Goal: Task Accomplishment & Management: Use online tool/utility

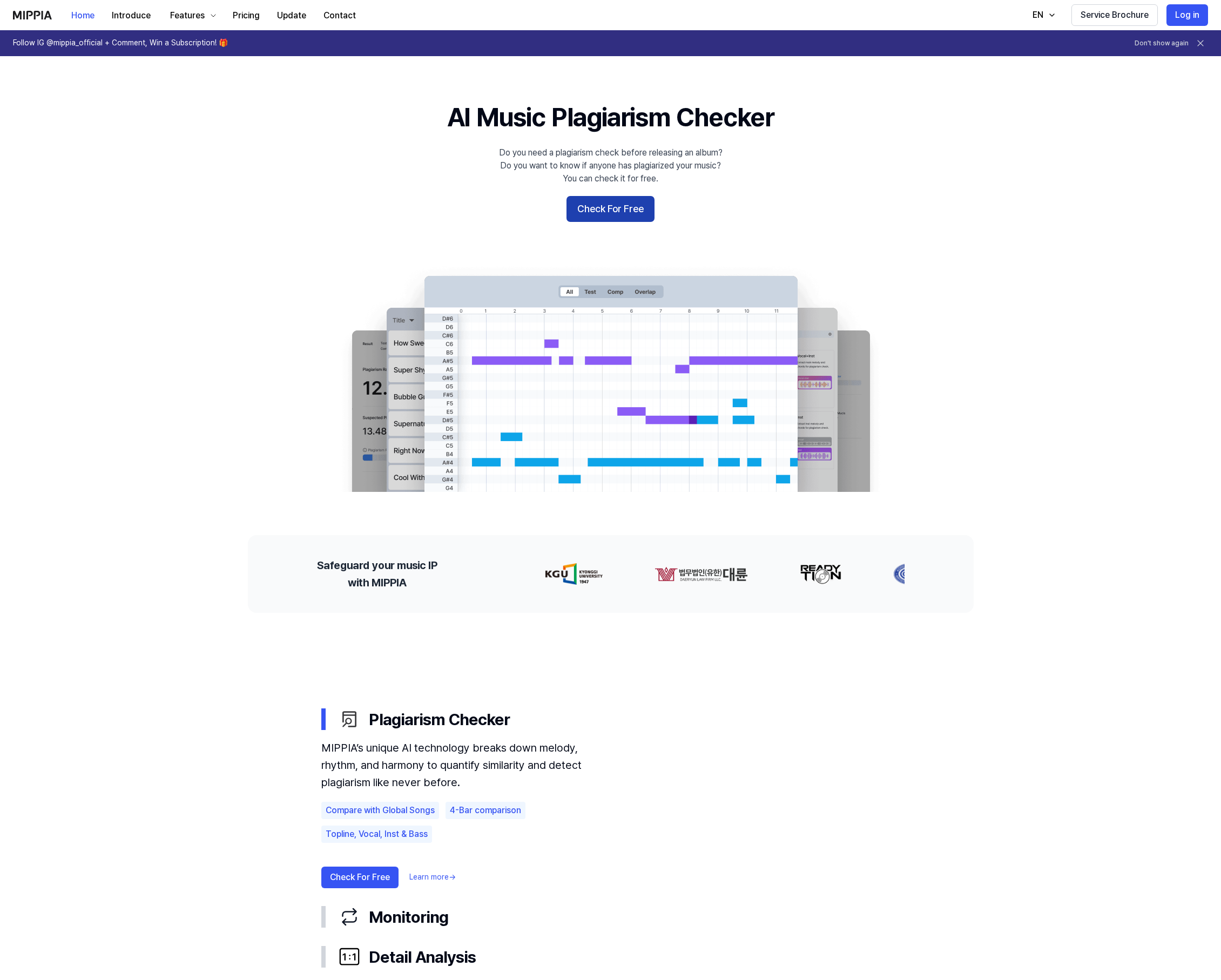
click at [630, 206] on button "Check For Free" at bounding box center [610, 209] width 88 height 26
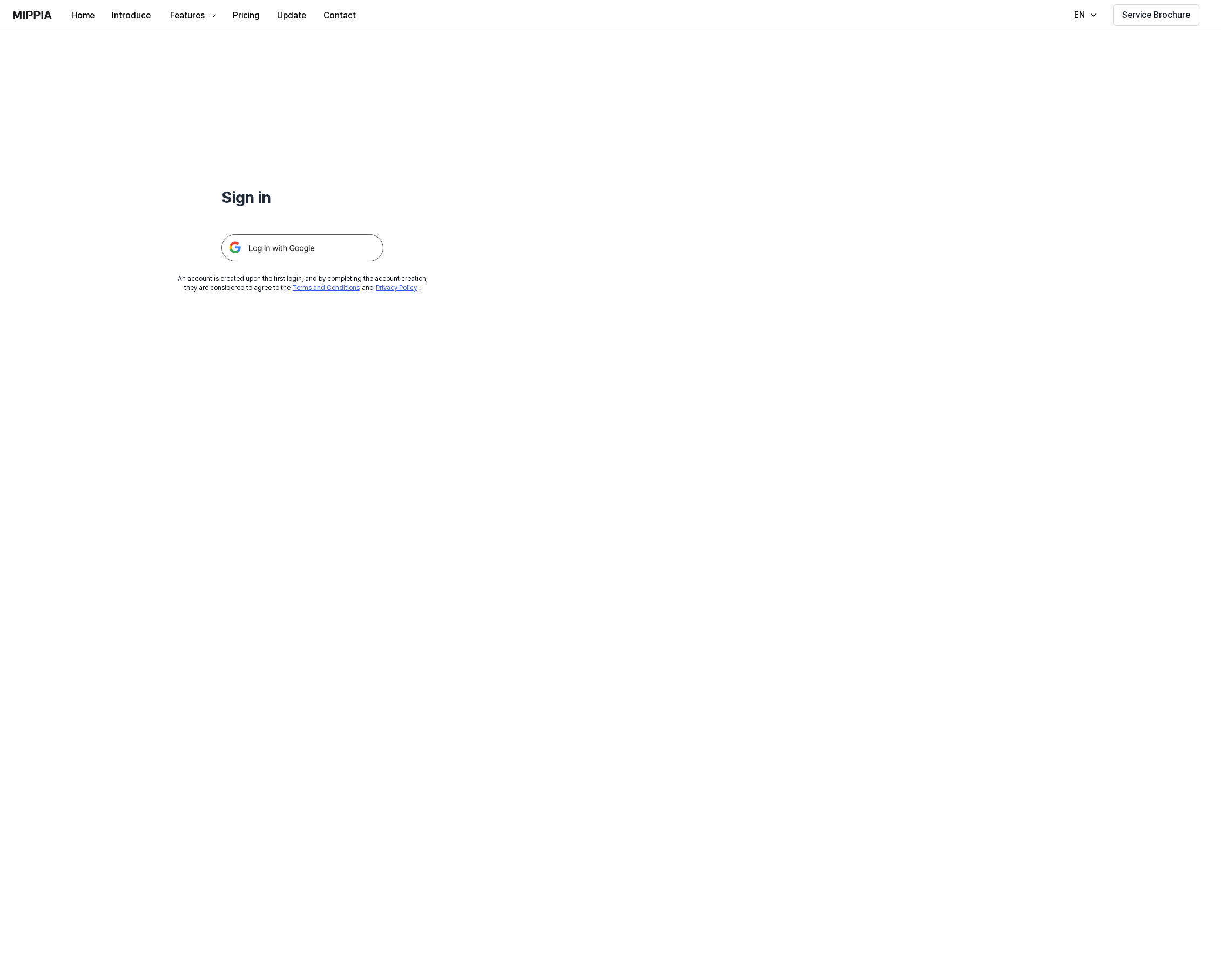
click at [318, 245] on img at bounding box center [303, 248] width 162 height 27
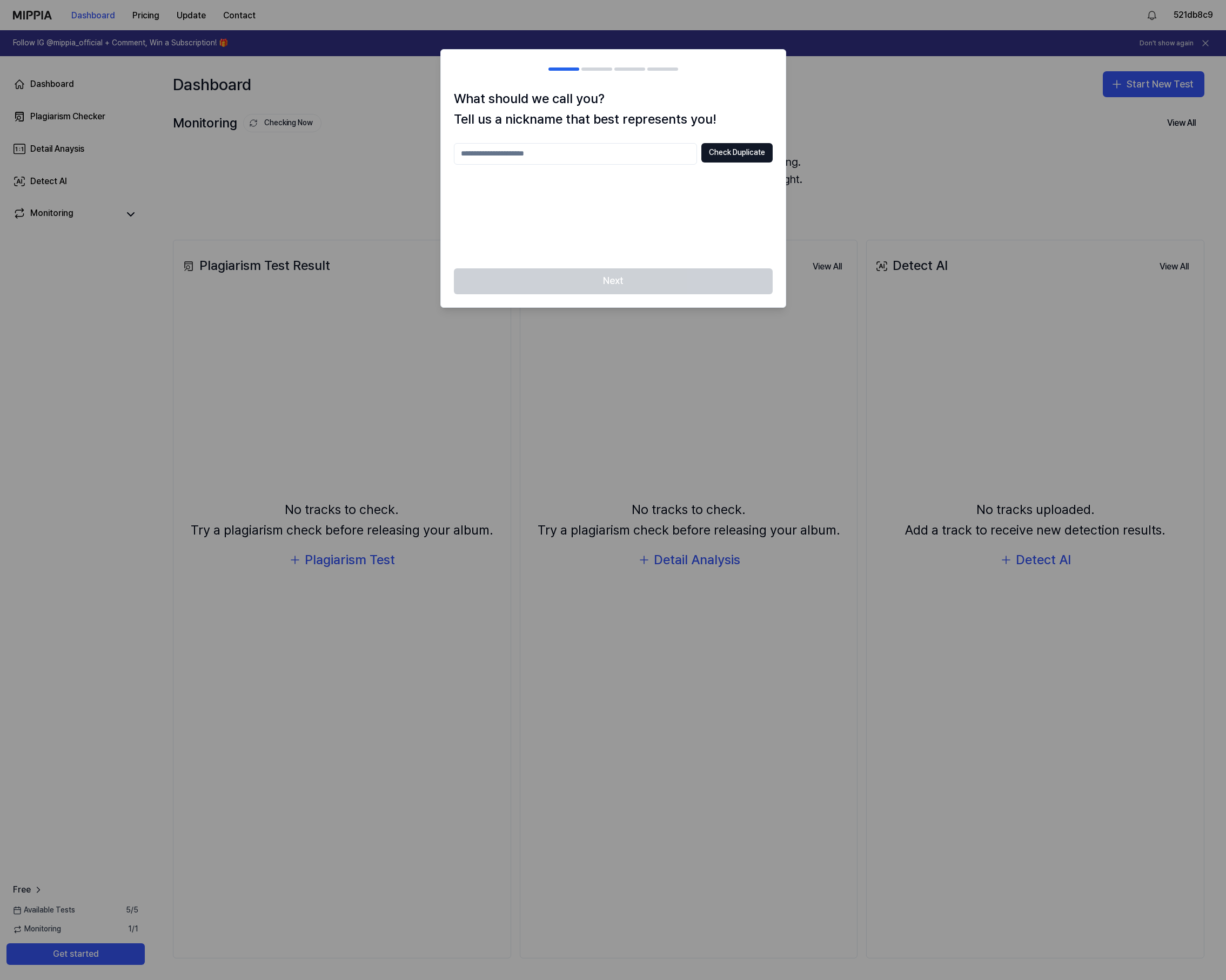
click at [809, 131] on div at bounding box center [613, 490] width 1226 height 980
click at [704, 285] on div "Next" at bounding box center [613, 288] width 345 height 39
click at [534, 155] on input "text" at bounding box center [575, 154] width 243 height 22
type input "**********"
click at [735, 149] on button "Check Duplicate" at bounding box center [737, 152] width 72 height 19
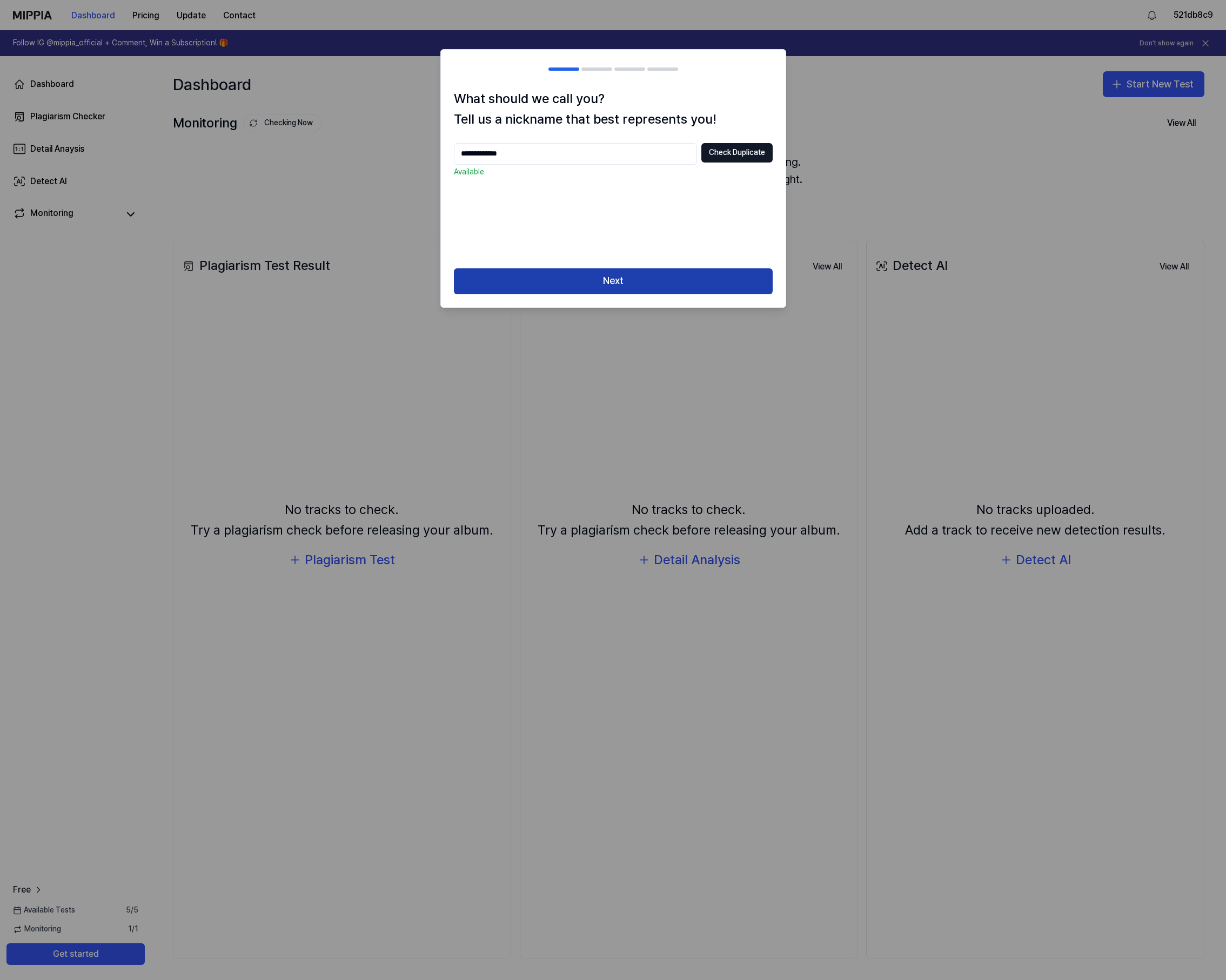
click at [633, 274] on button "Next" at bounding box center [613, 282] width 319 height 26
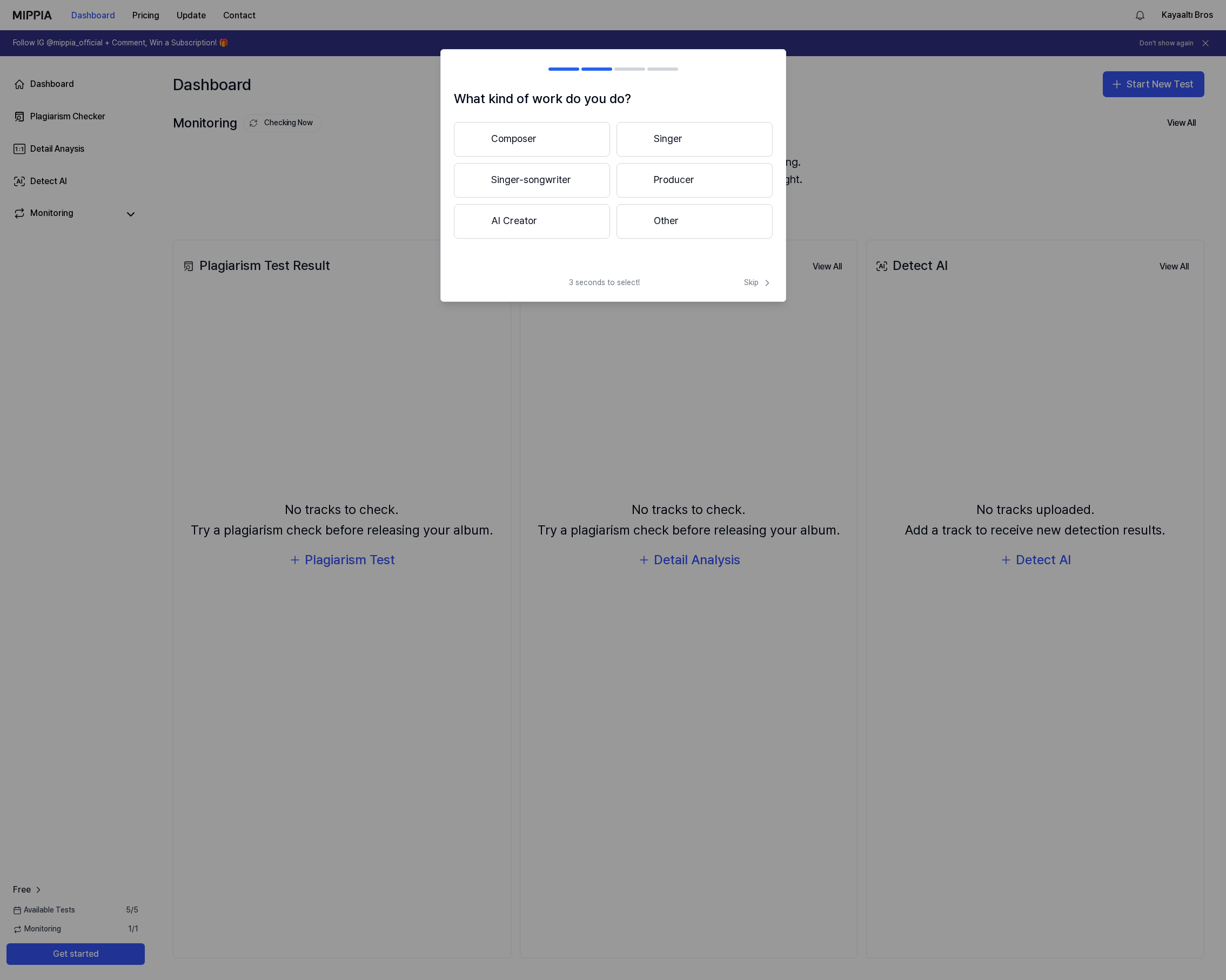
click at [590, 136] on button "Composer" at bounding box center [532, 139] width 156 height 35
click at [673, 181] on button "3 years or more" at bounding box center [694, 181] width 156 height 35
click at [750, 268] on span "Skip" at bounding box center [757, 271] width 31 height 13
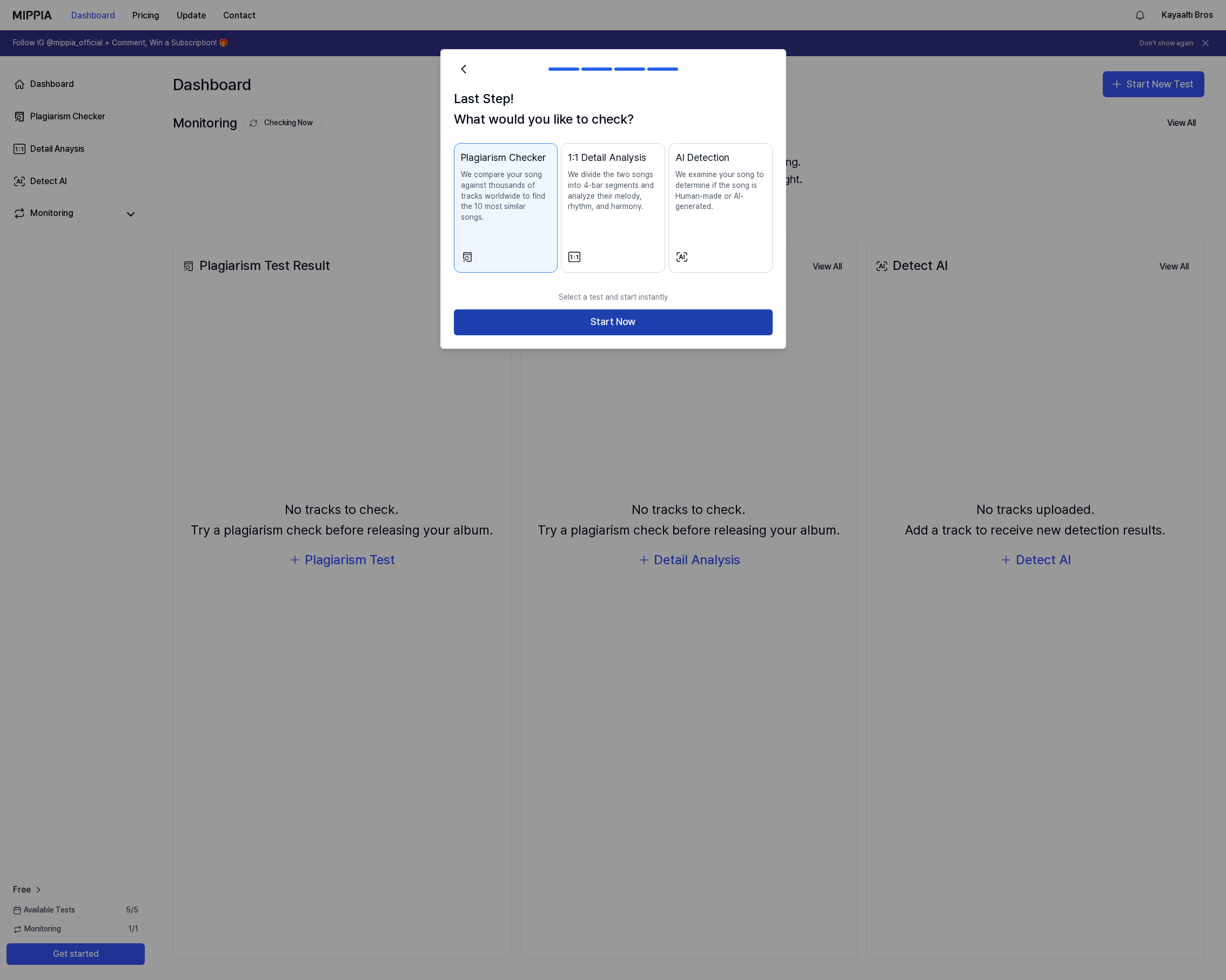
click at [684, 310] on button "Start Now" at bounding box center [613, 322] width 319 height 26
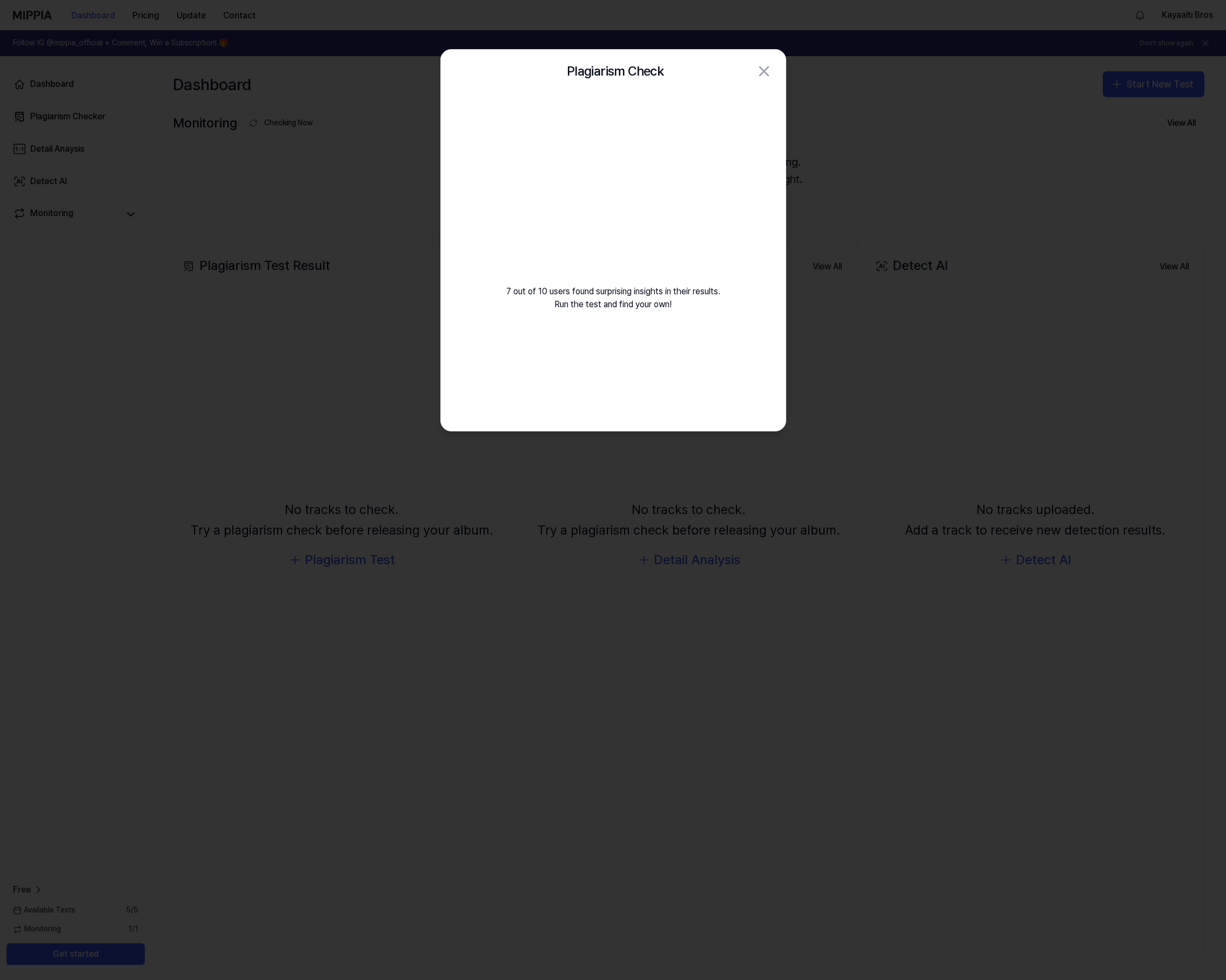
click at [671, 308] on div "7 out of 10 users found surprising insights in their results. Run the test and …" at bounding box center [613, 215] width 345 height 244
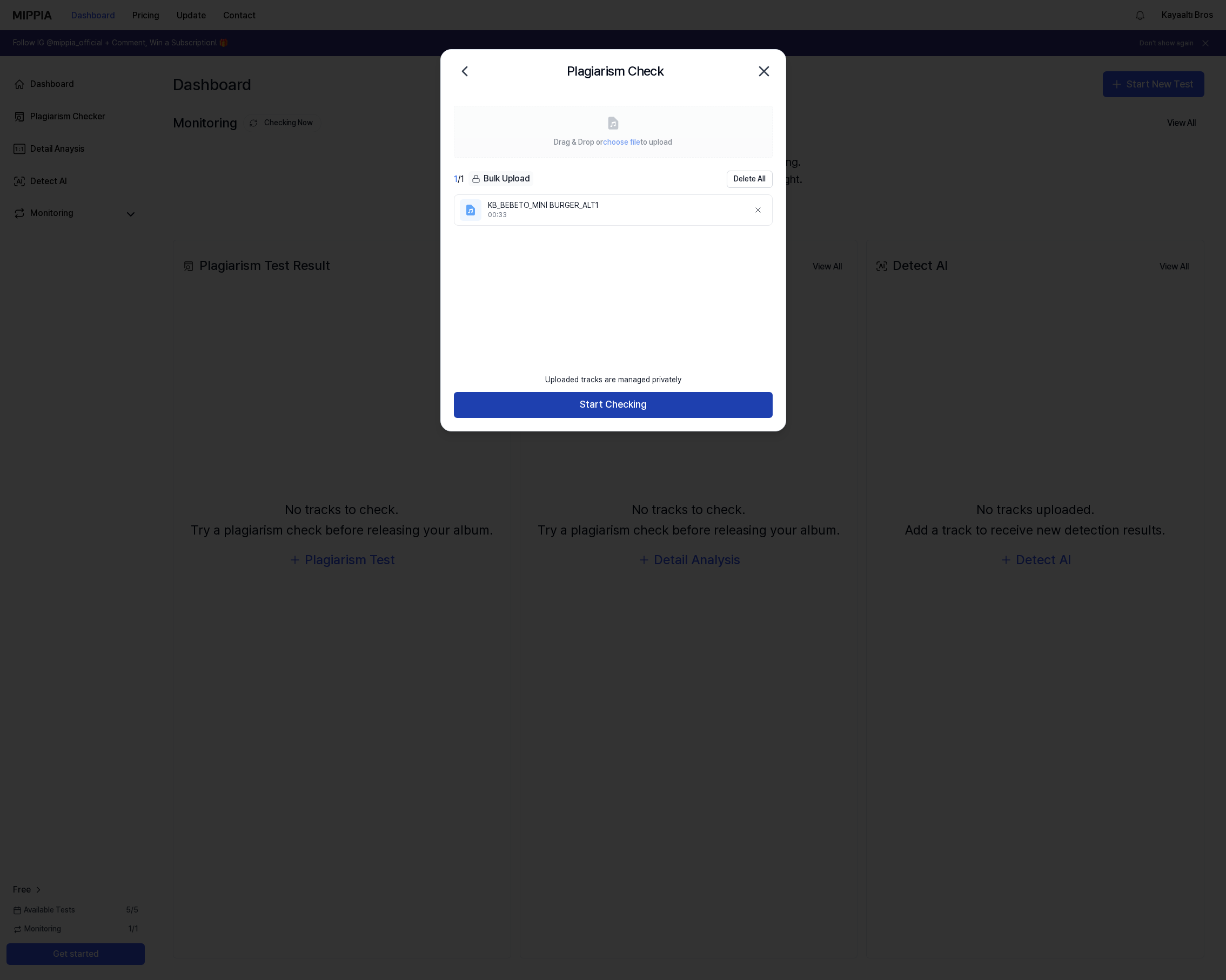
click at [628, 406] on button "Start Checking" at bounding box center [613, 405] width 319 height 26
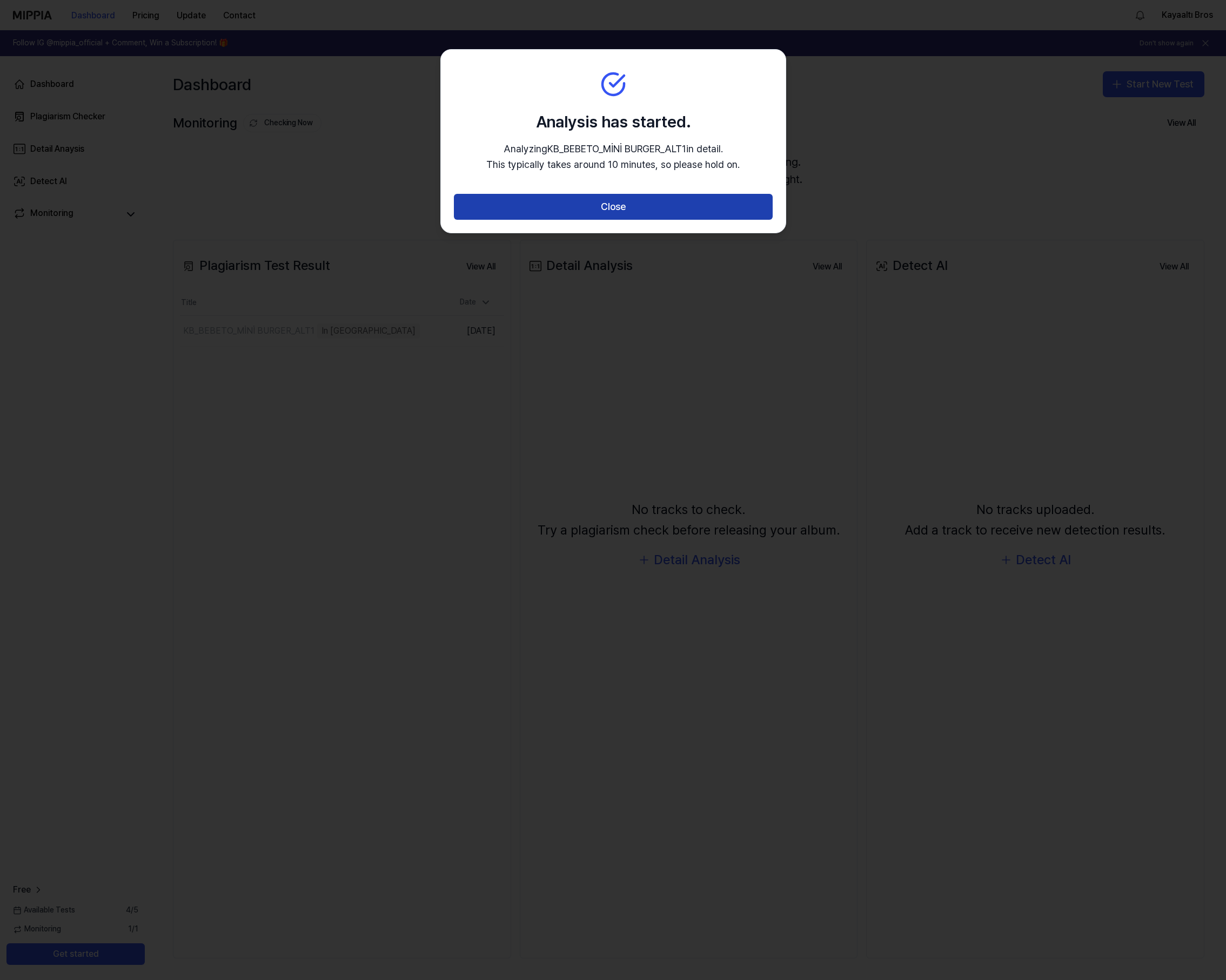
click at [600, 213] on button "Close" at bounding box center [613, 207] width 319 height 26
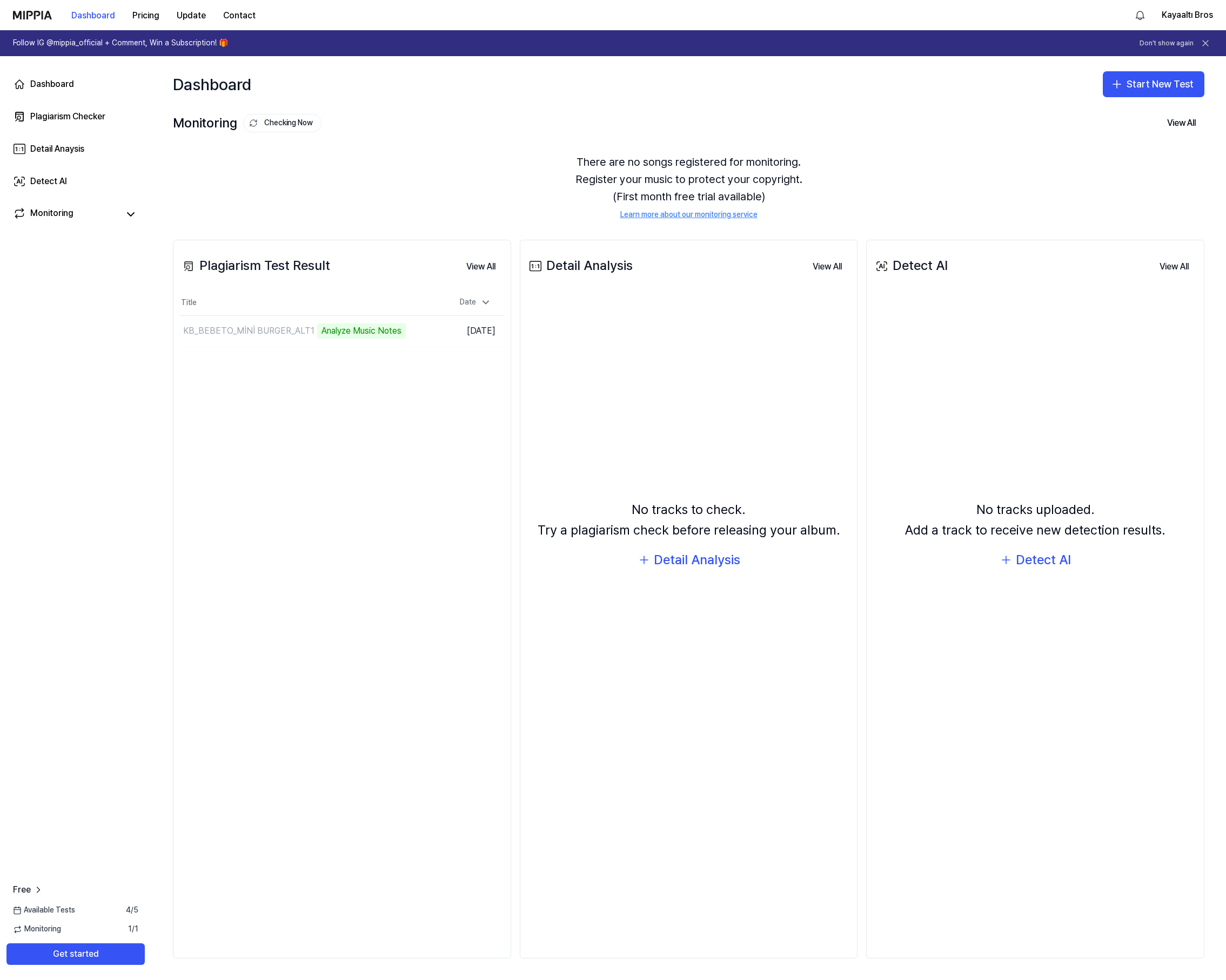
click at [144, 42] on h1 "Follow IG @mippia_official + Comment, Win a Subscription! 🎁" at bounding box center [121, 43] width 215 height 11
click at [407, 331] on td "KB_BEBETO_MİNİ BURGER_ALT1 Analyze Music Notes Go to Results" at bounding box center [301, 331] width 243 height 30
click at [384, 331] on button "Go to Results" at bounding box center [394, 331] width 58 height 17
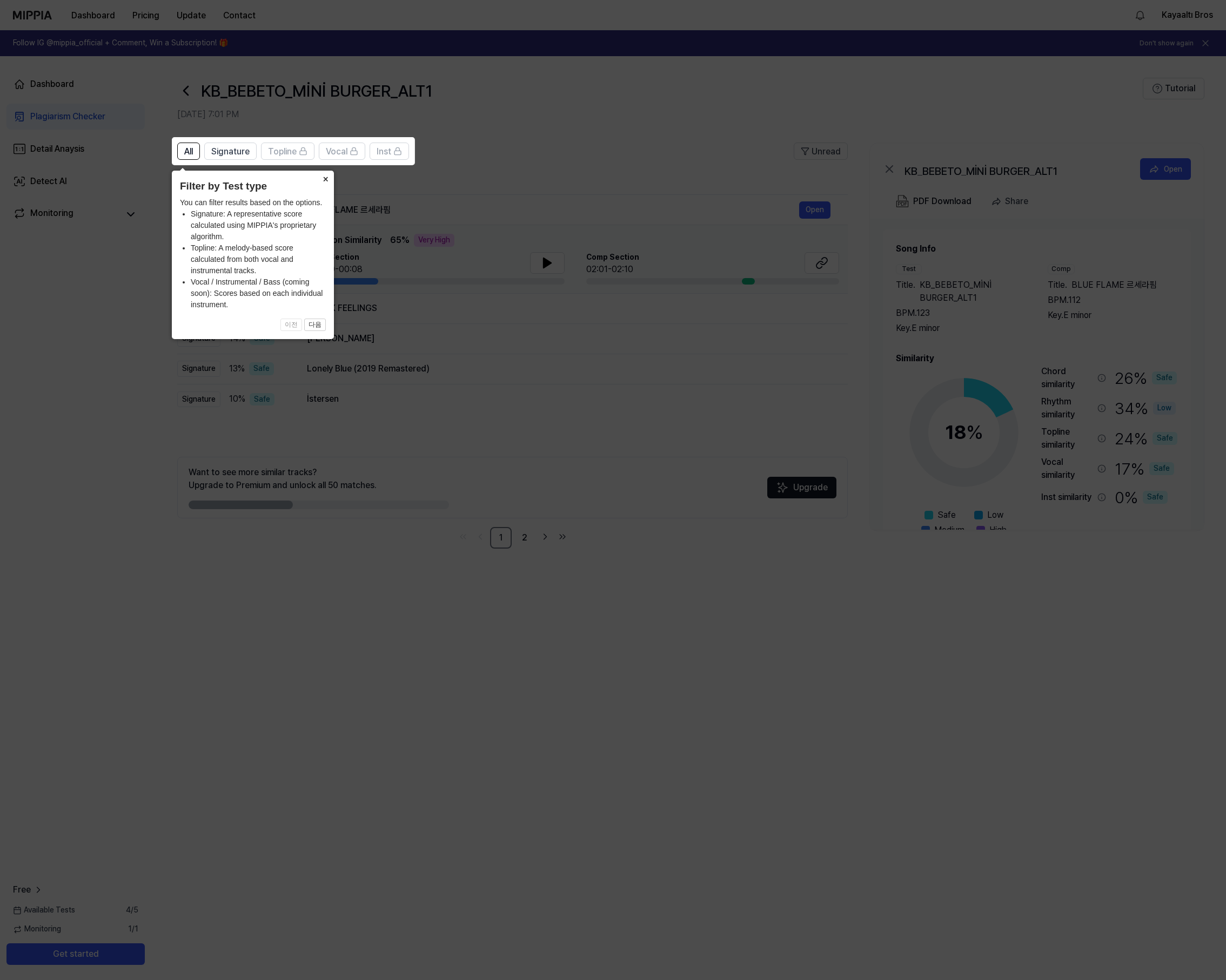
click at [326, 175] on button "×" at bounding box center [325, 178] width 17 height 15
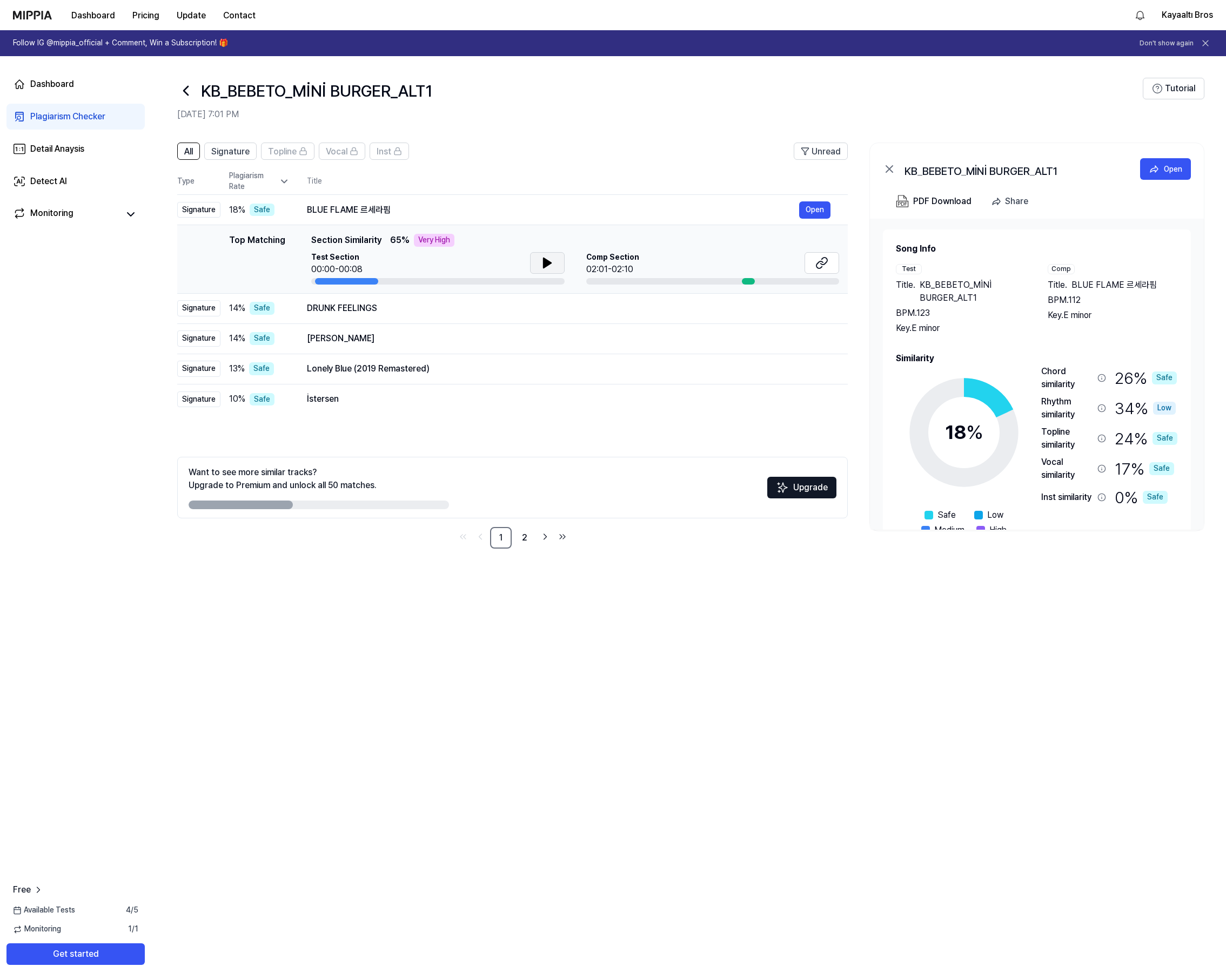
click at [543, 260] on icon at bounding box center [546, 262] width 7 height 9
click at [544, 260] on icon at bounding box center [545, 263] width 2 height 9
click at [824, 262] on icon at bounding box center [821, 263] width 13 height 13
click at [543, 260] on icon at bounding box center [546, 262] width 7 height 9
click at [822, 264] on icon at bounding box center [824, 261] width 7 height 7
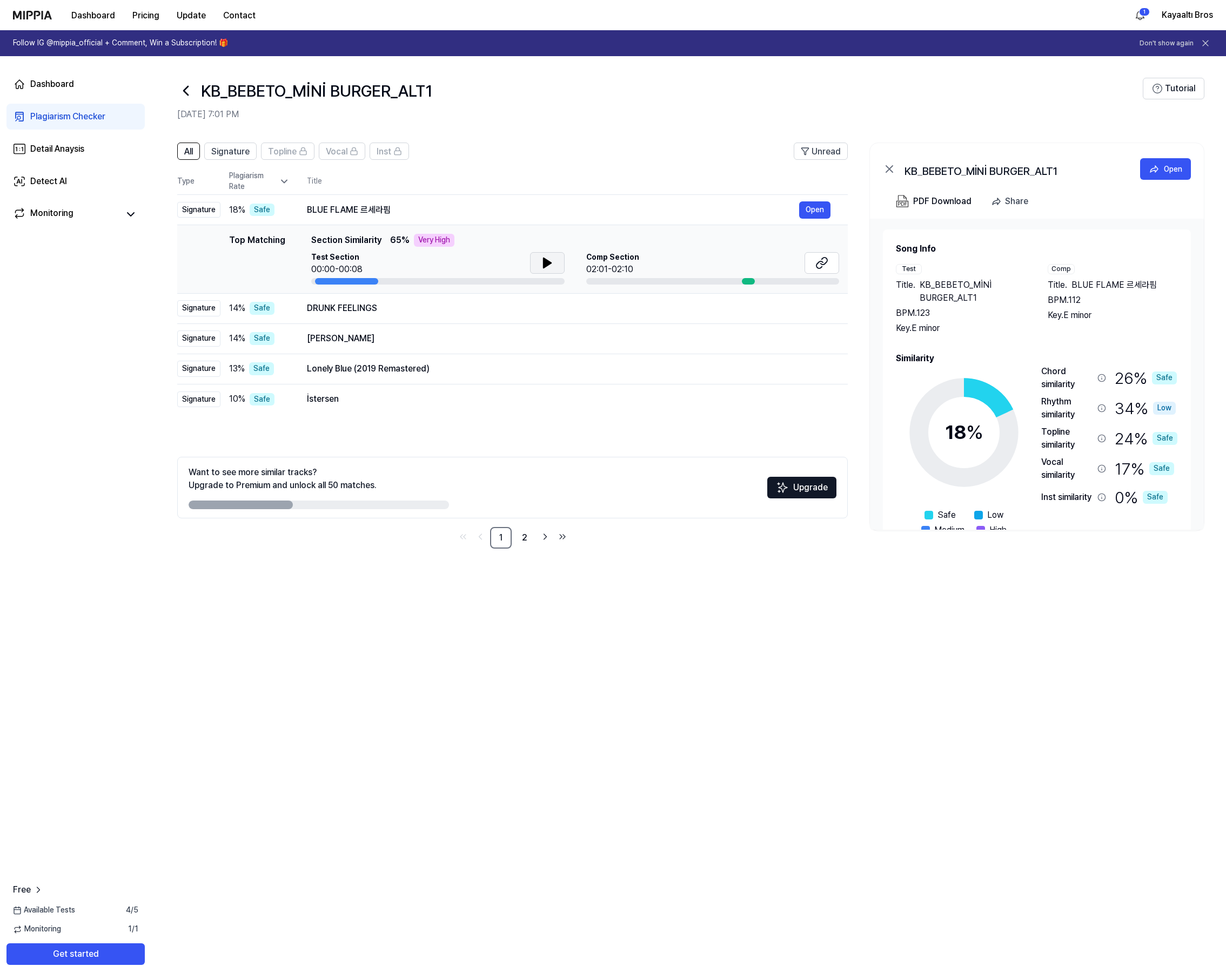
click at [545, 261] on icon at bounding box center [546, 262] width 7 height 9
click at [546, 260] on icon at bounding box center [547, 263] width 13 height 13
click at [374, 311] on div "DRUNK FEELINGS" at bounding box center [553, 308] width 492 height 13
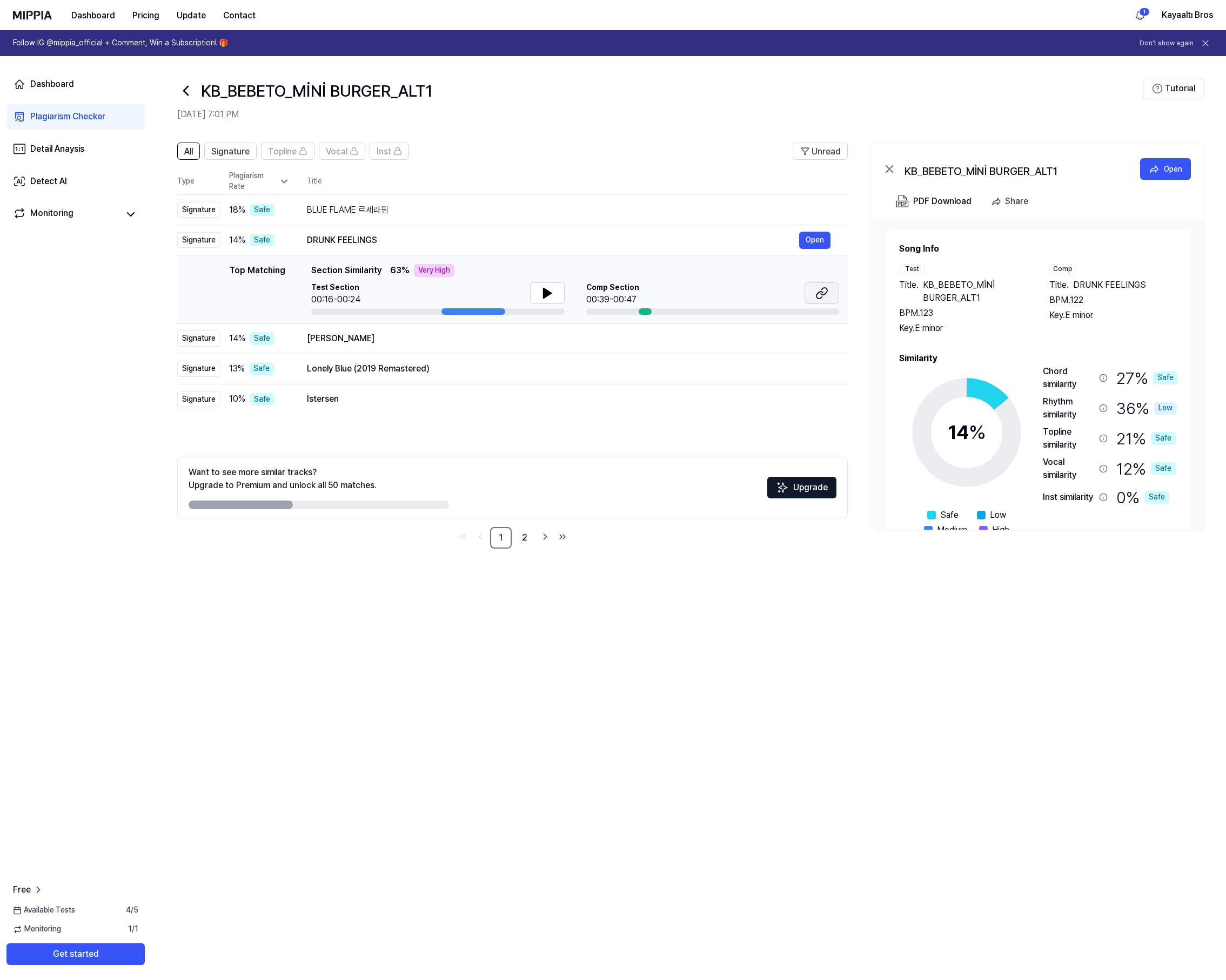
click at [826, 295] on icon at bounding box center [821, 293] width 13 height 13
click at [820, 367] on button "Open" at bounding box center [814, 369] width 31 height 17
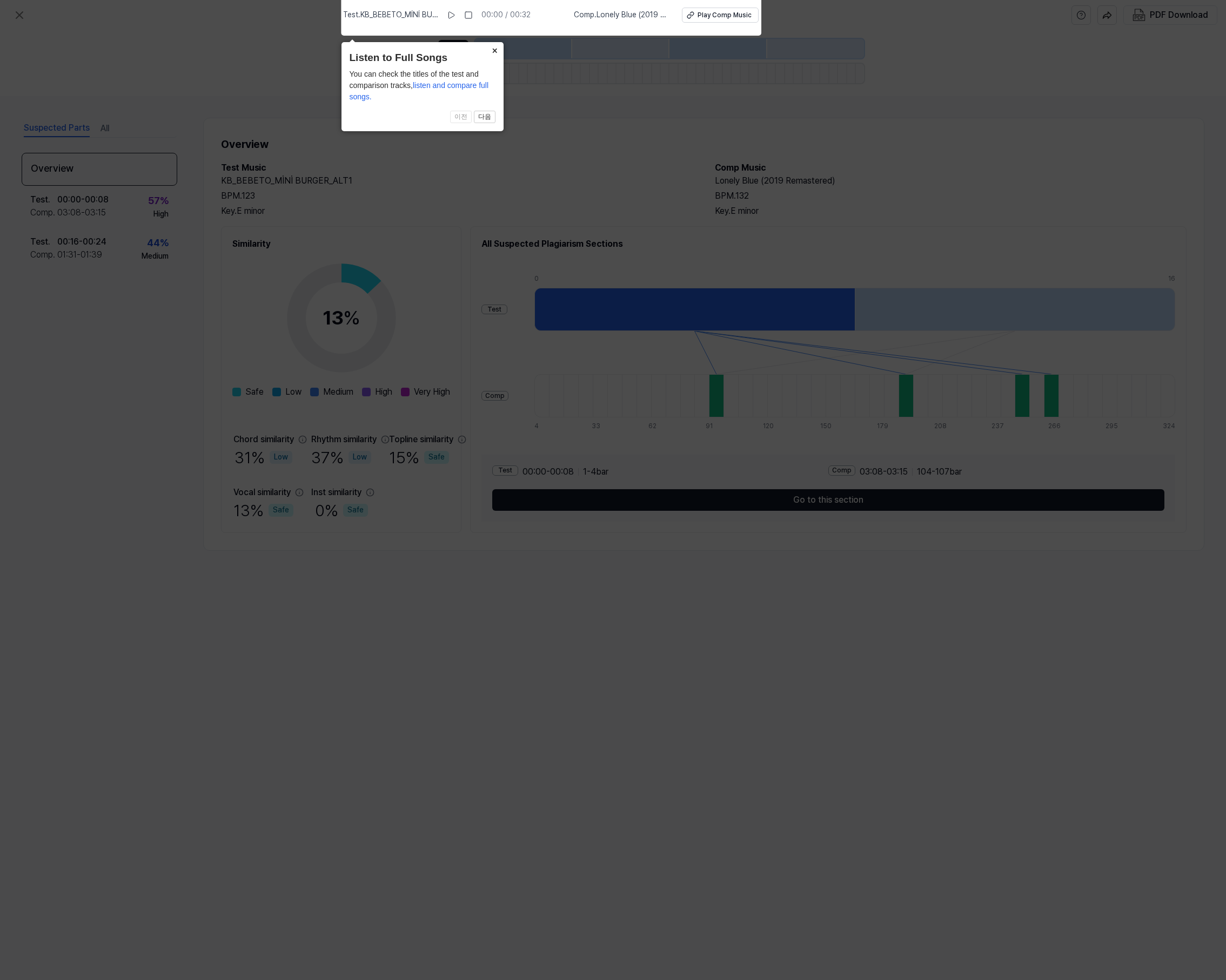
click at [494, 48] on button "×" at bounding box center [495, 49] width 17 height 15
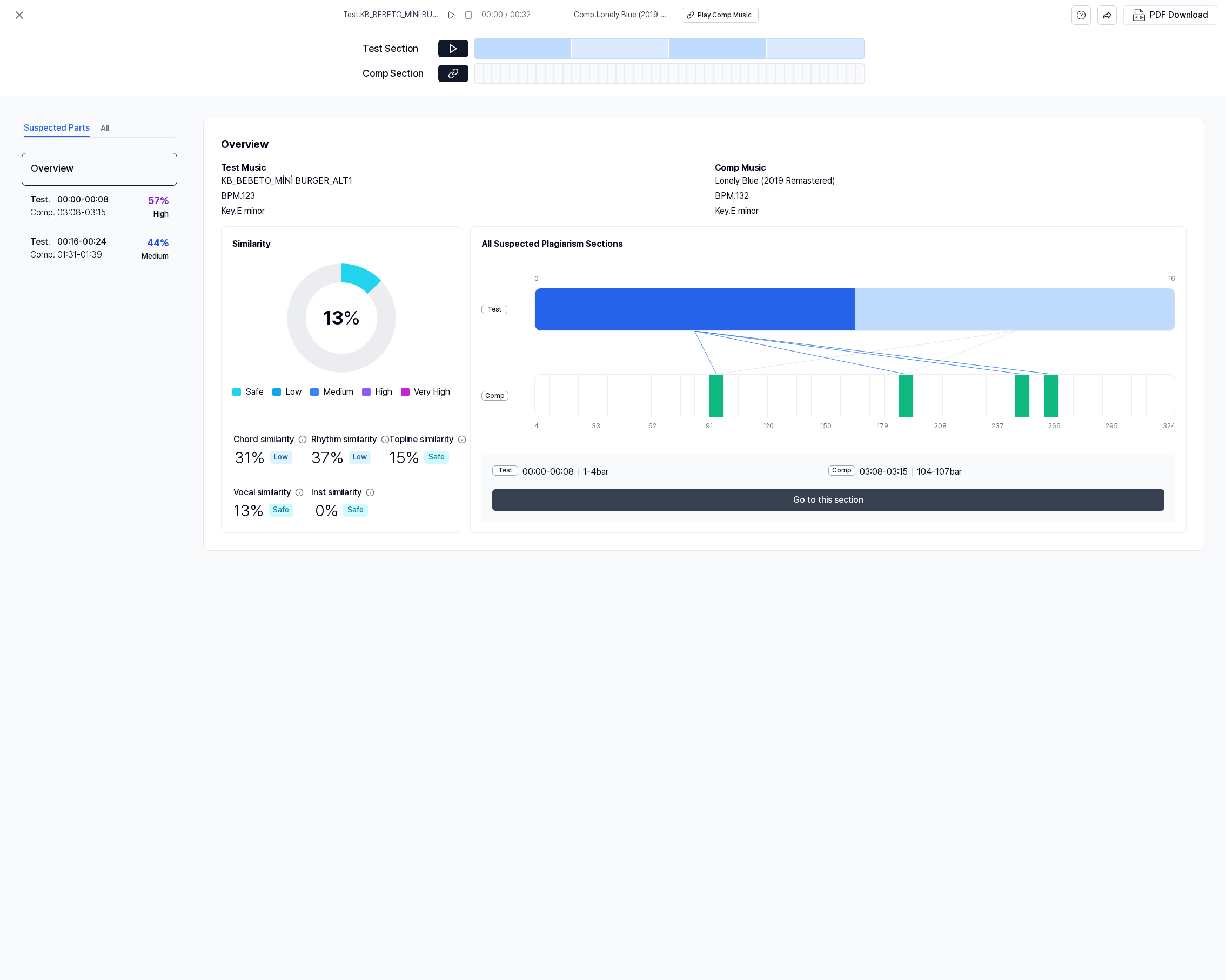
click at [912, 506] on button "Go to this section" at bounding box center [828, 500] width 672 height 22
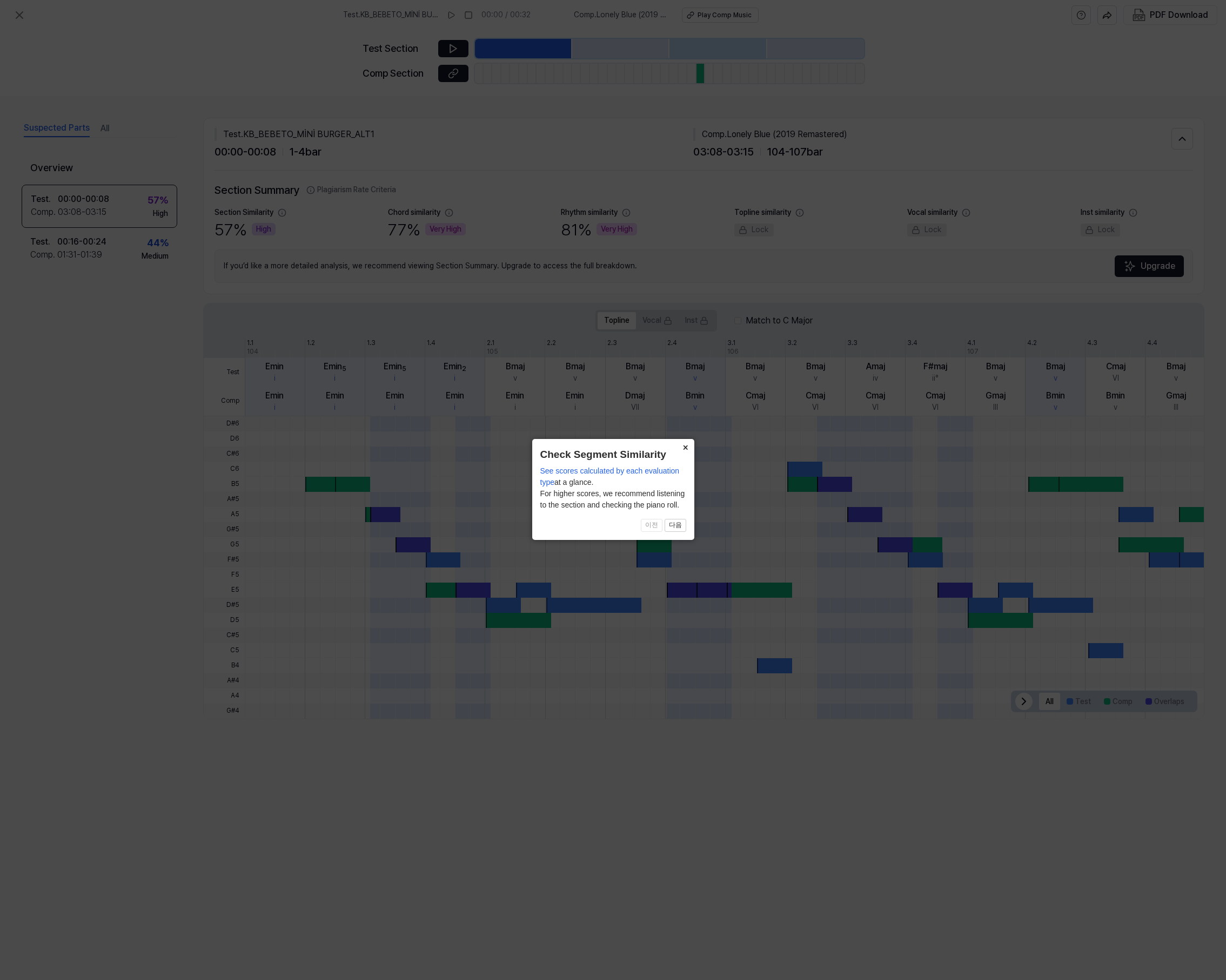
click at [688, 445] on button "×" at bounding box center [686, 446] width 17 height 15
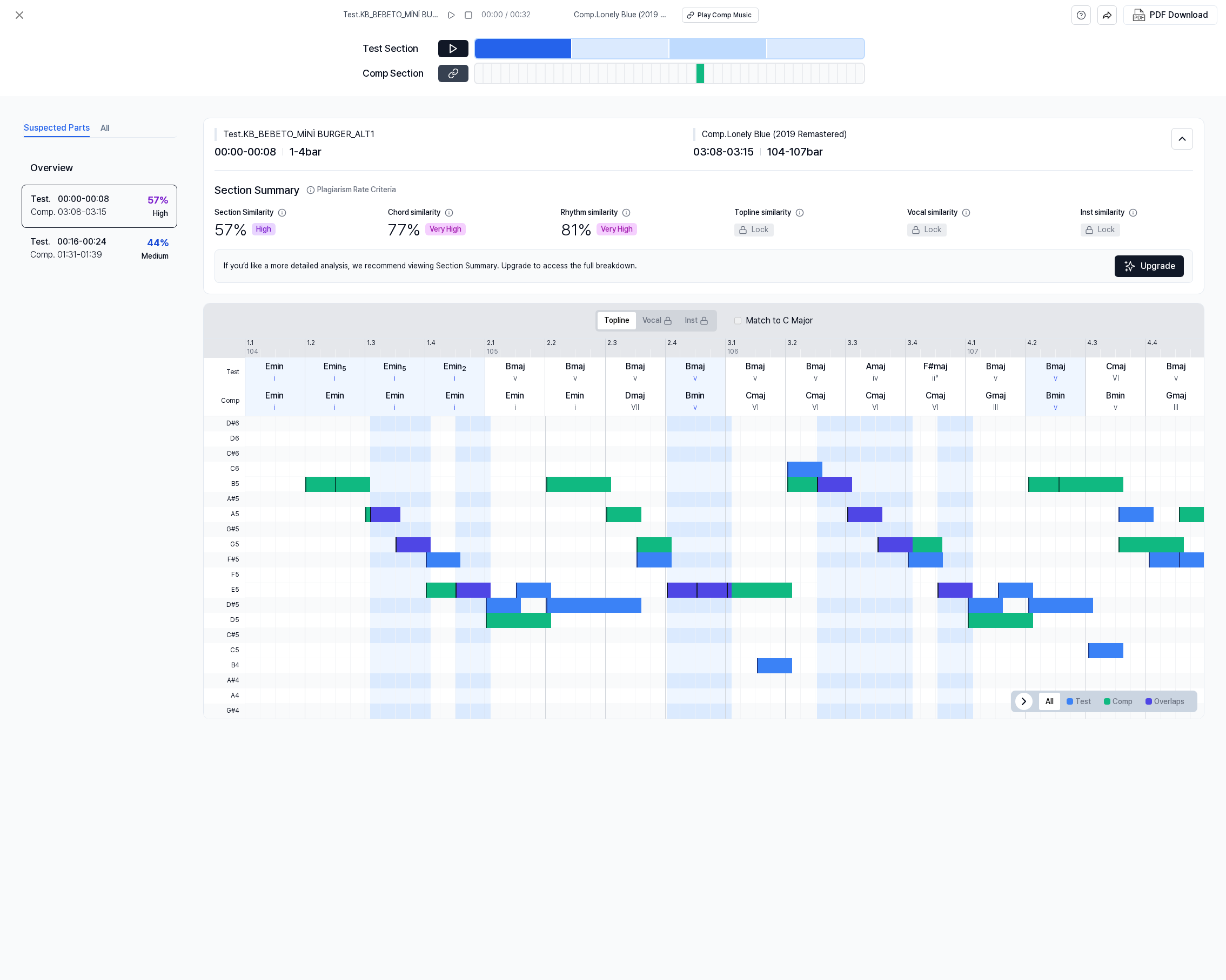
click at [449, 75] on icon at bounding box center [453, 73] width 11 height 11
click at [53, 130] on button "Suspected Parts" at bounding box center [56, 129] width 66 height 17
click at [103, 129] on button "All" at bounding box center [105, 129] width 9 height 17
click at [113, 298] on div "Test . 00:16 - 00:24 Comp . 01:31 - 01:39 44 % Medium" at bounding box center [99, 304] width 155 height 48
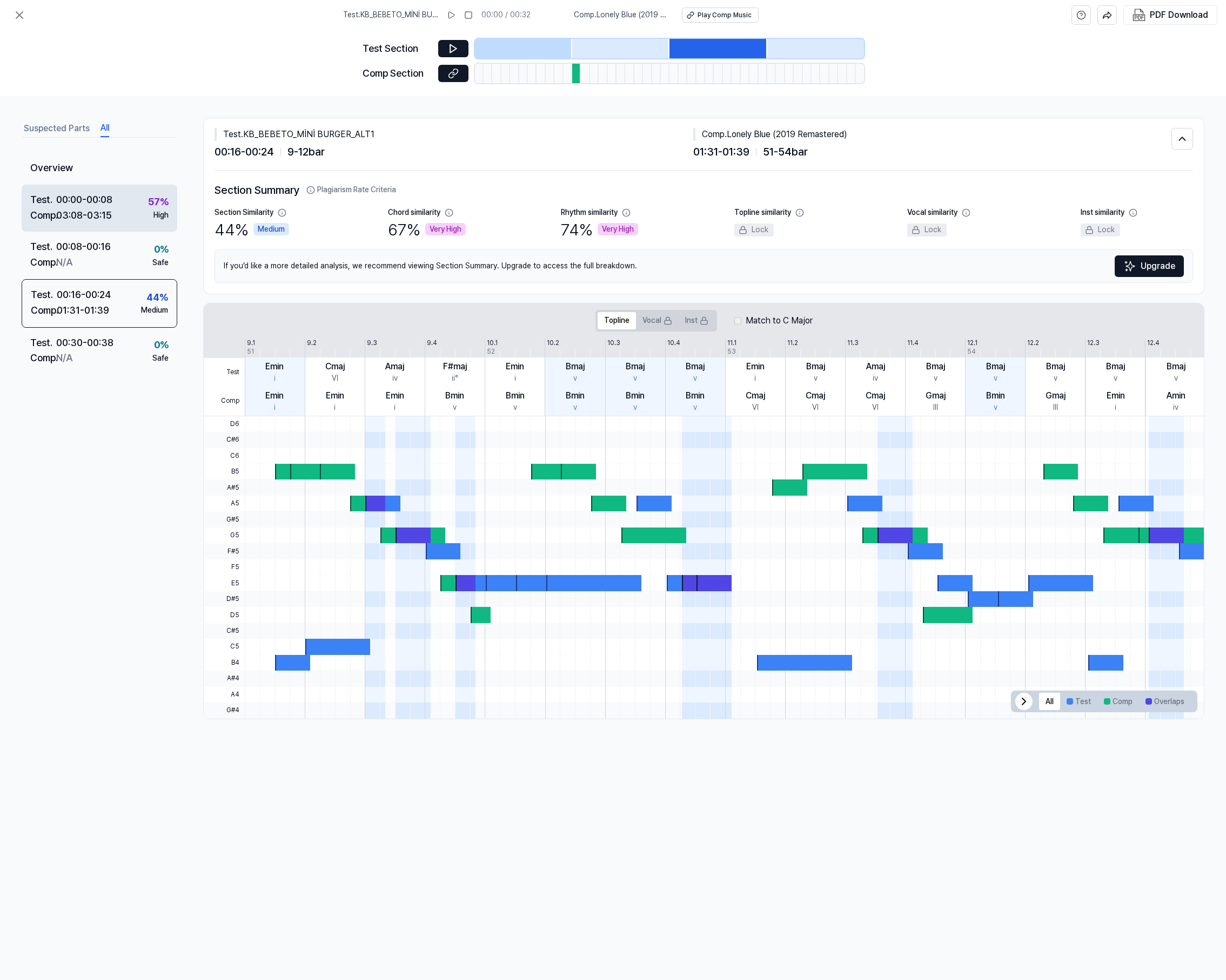
click at [94, 208] on div "03:08 - 03:15" at bounding box center [84, 216] width 56 height 16
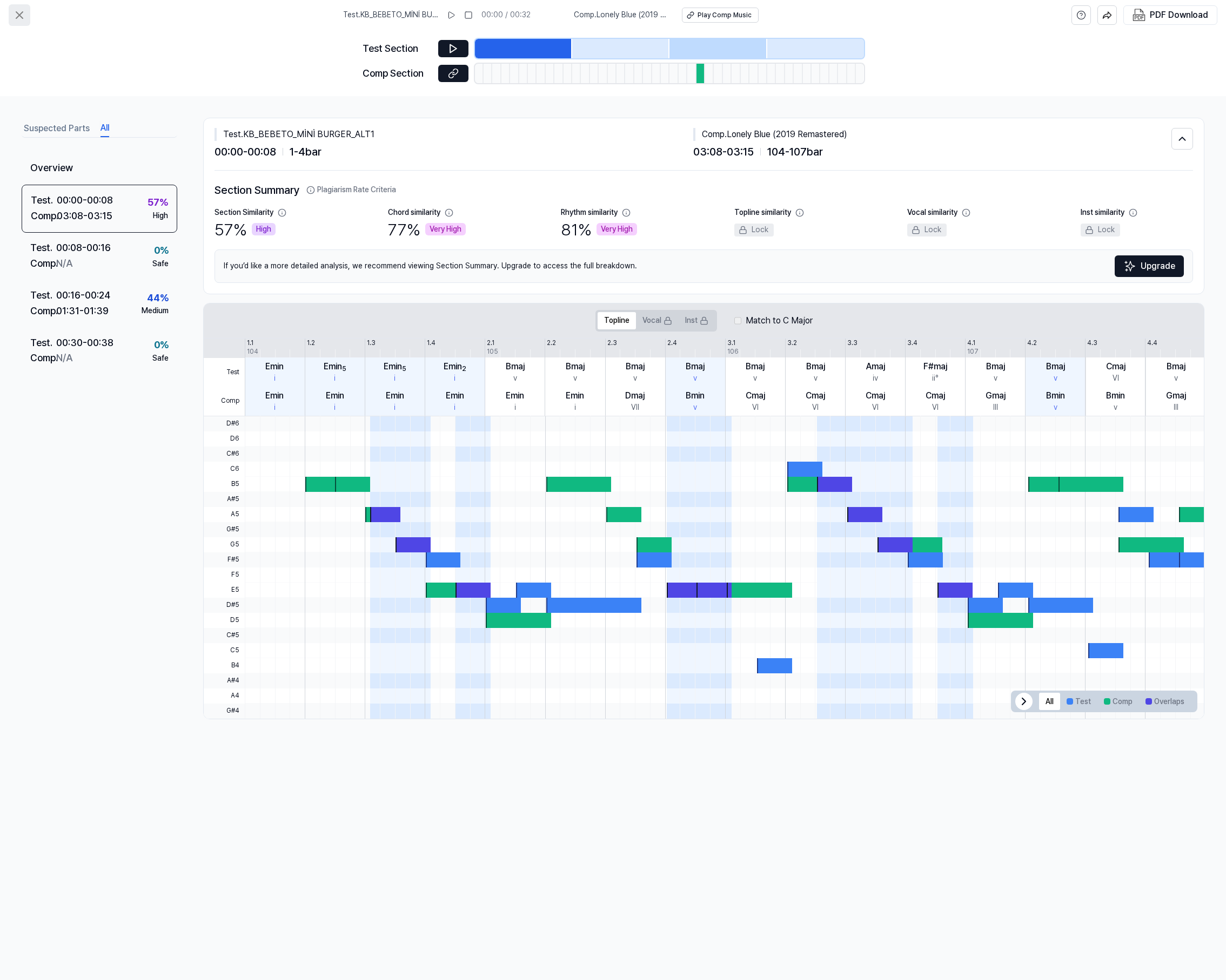
click at [22, 17] on icon at bounding box center [20, 15] width 13 height 13
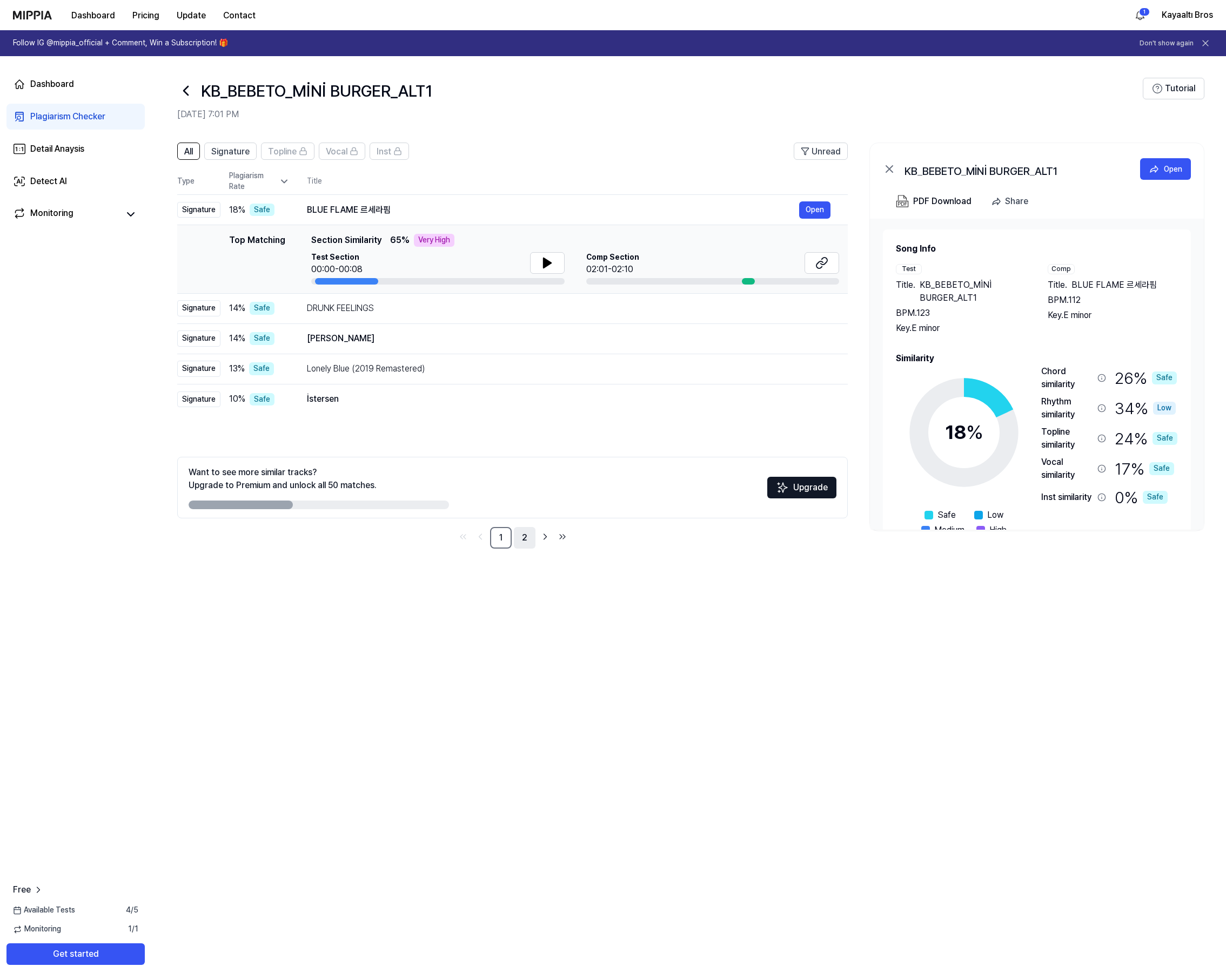
click at [528, 538] on link "2" at bounding box center [524, 538] width 22 height 22
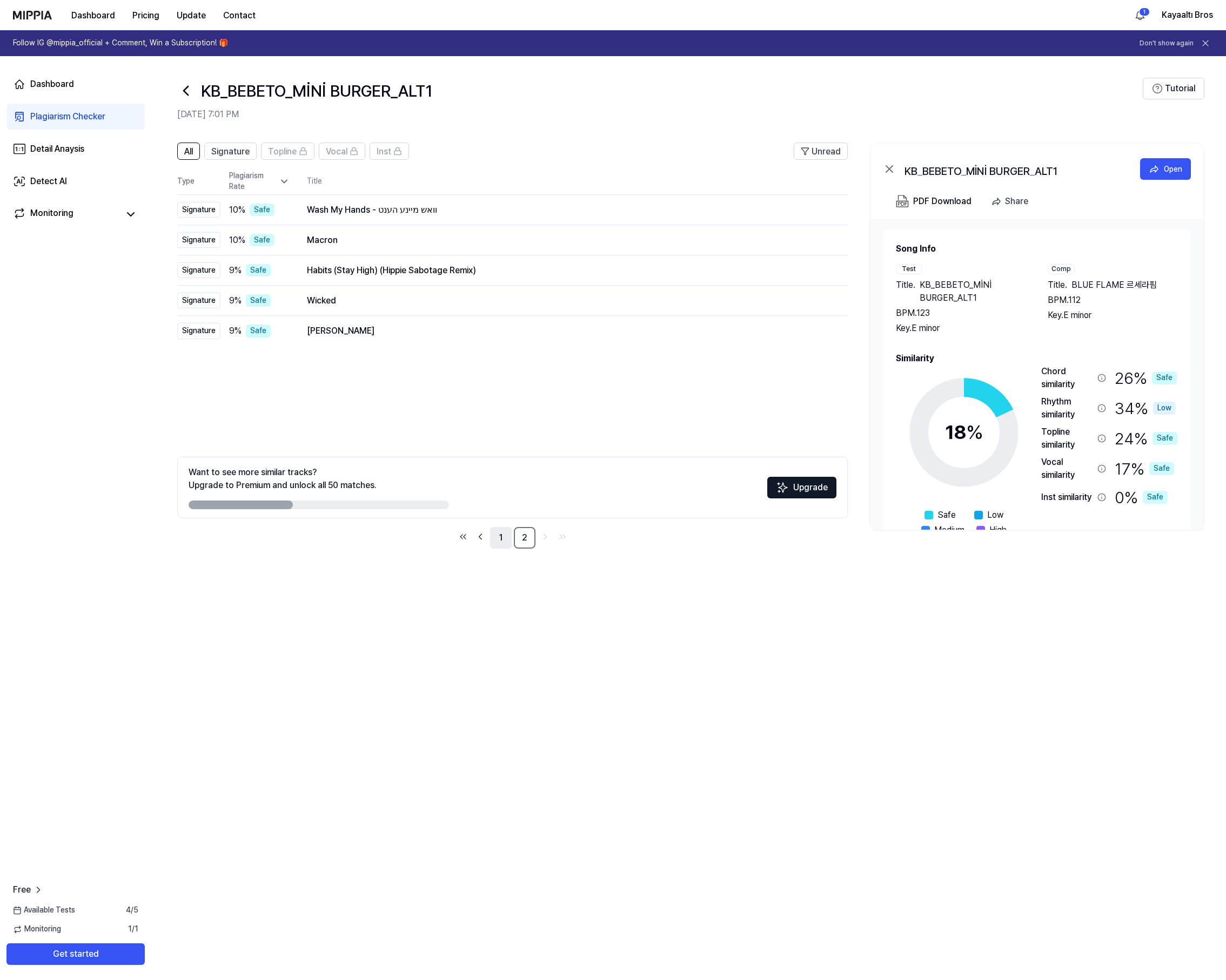
click at [498, 537] on link "1" at bounding box center [501, 538] width 22 height 22
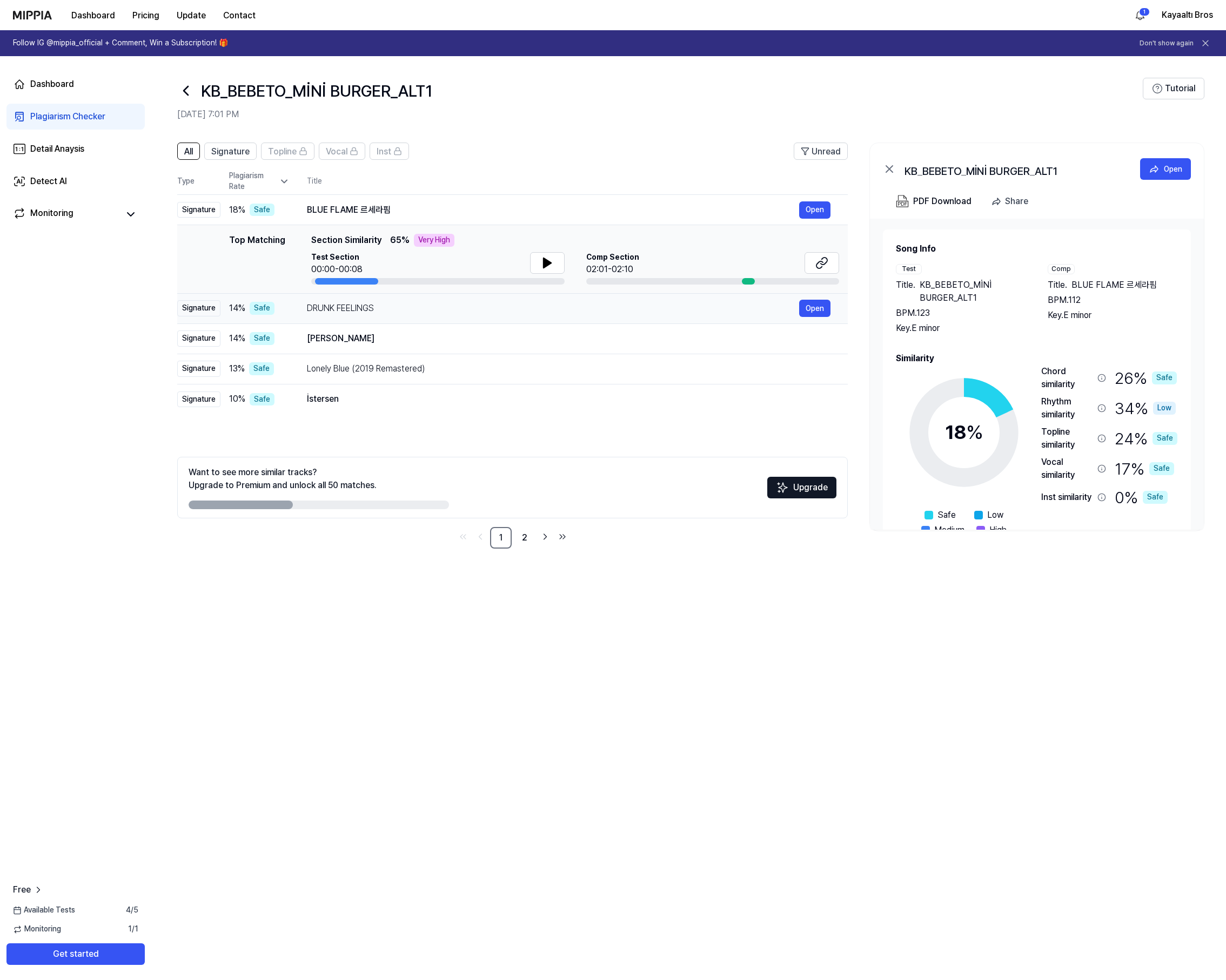
click at [453, 317] on td "DRUNK FEELINGS Open" at bounding box center [569, 308] width 558 height 30
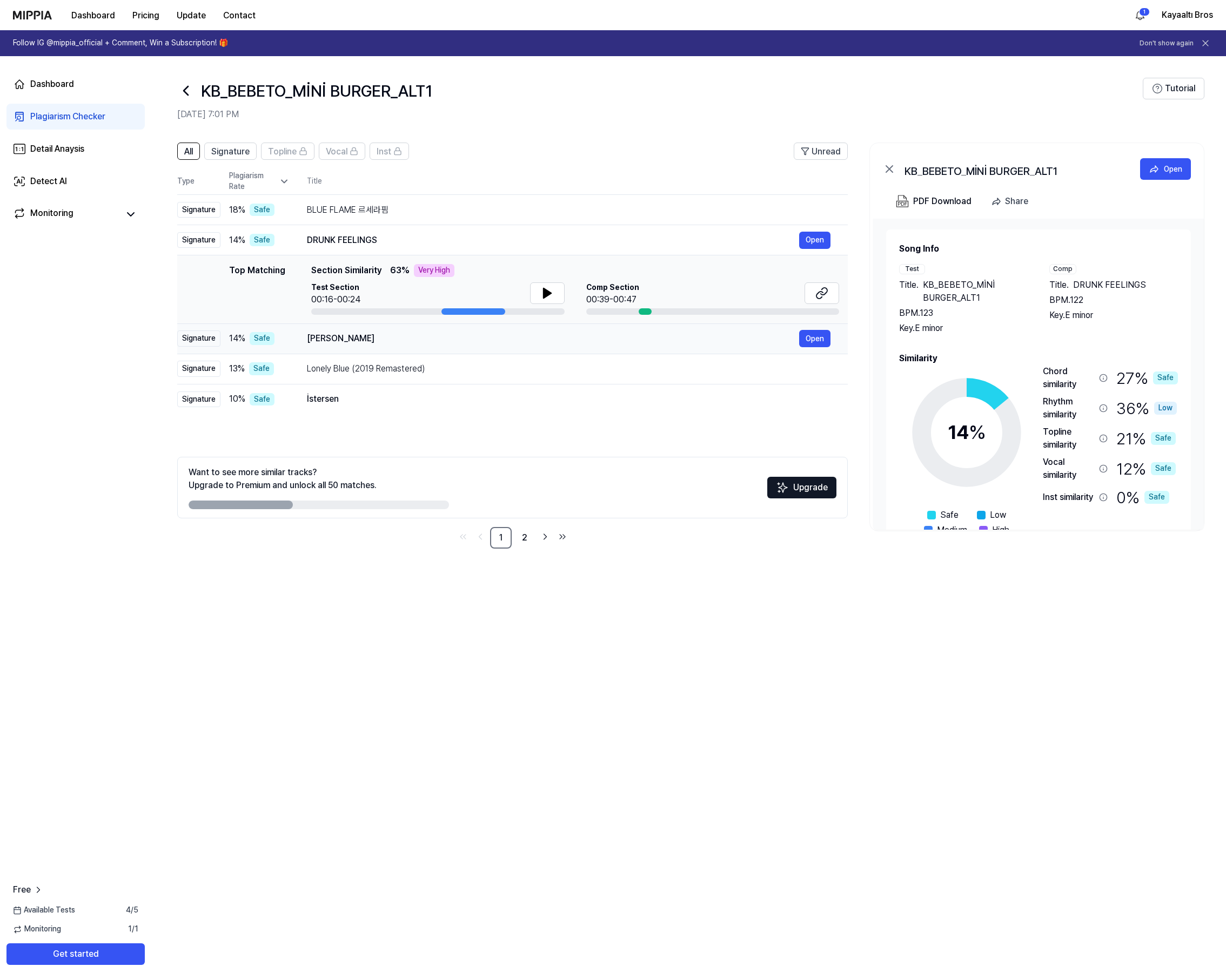
click at [438, 328] on td "Sejatine Tresno Open" at bounding box center [569, 339] width 558 height 30
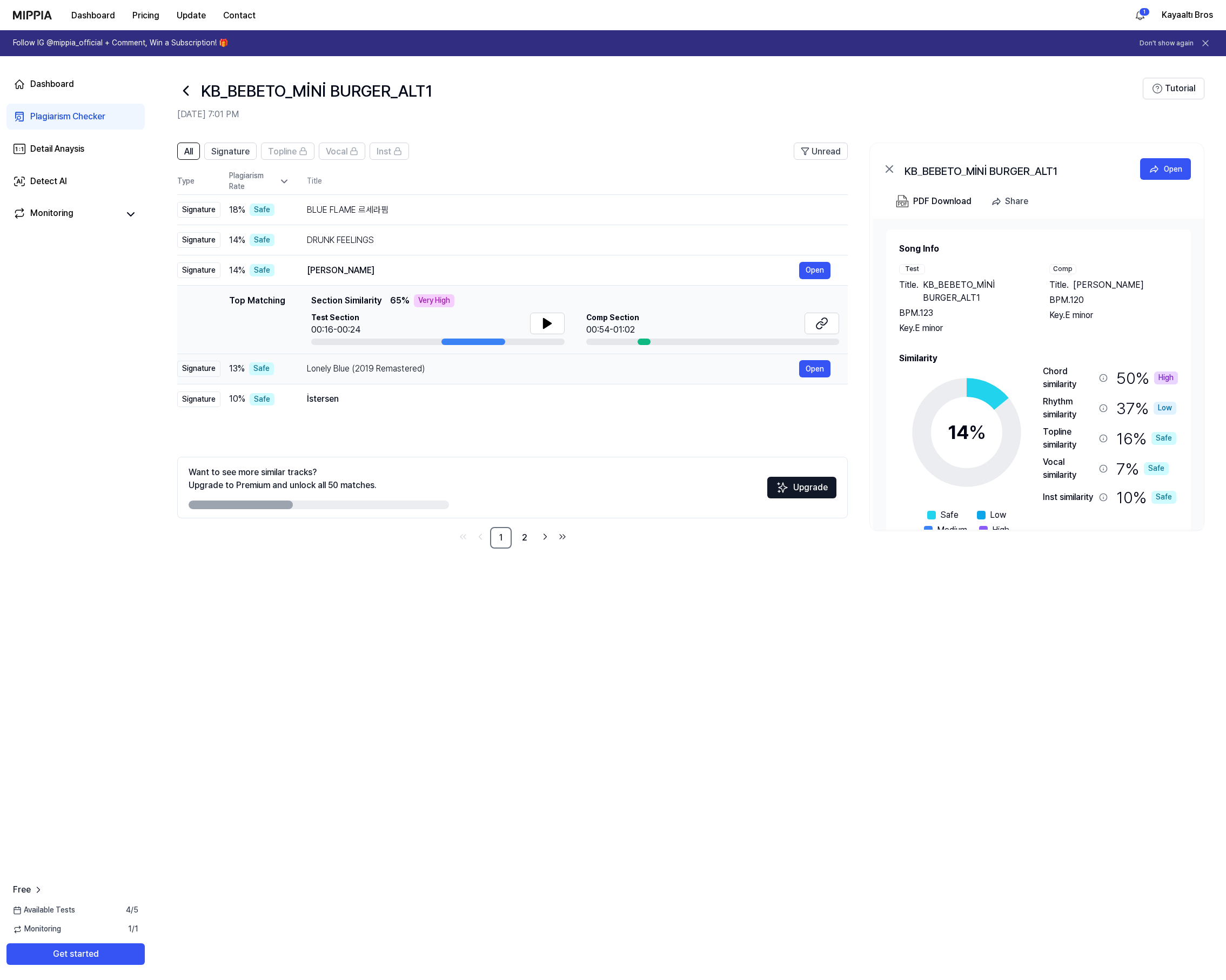
click at [439, 366] on div "Lonely Blue (2019 Remastered)" at bounding box center [553, 369] width 492 height 13
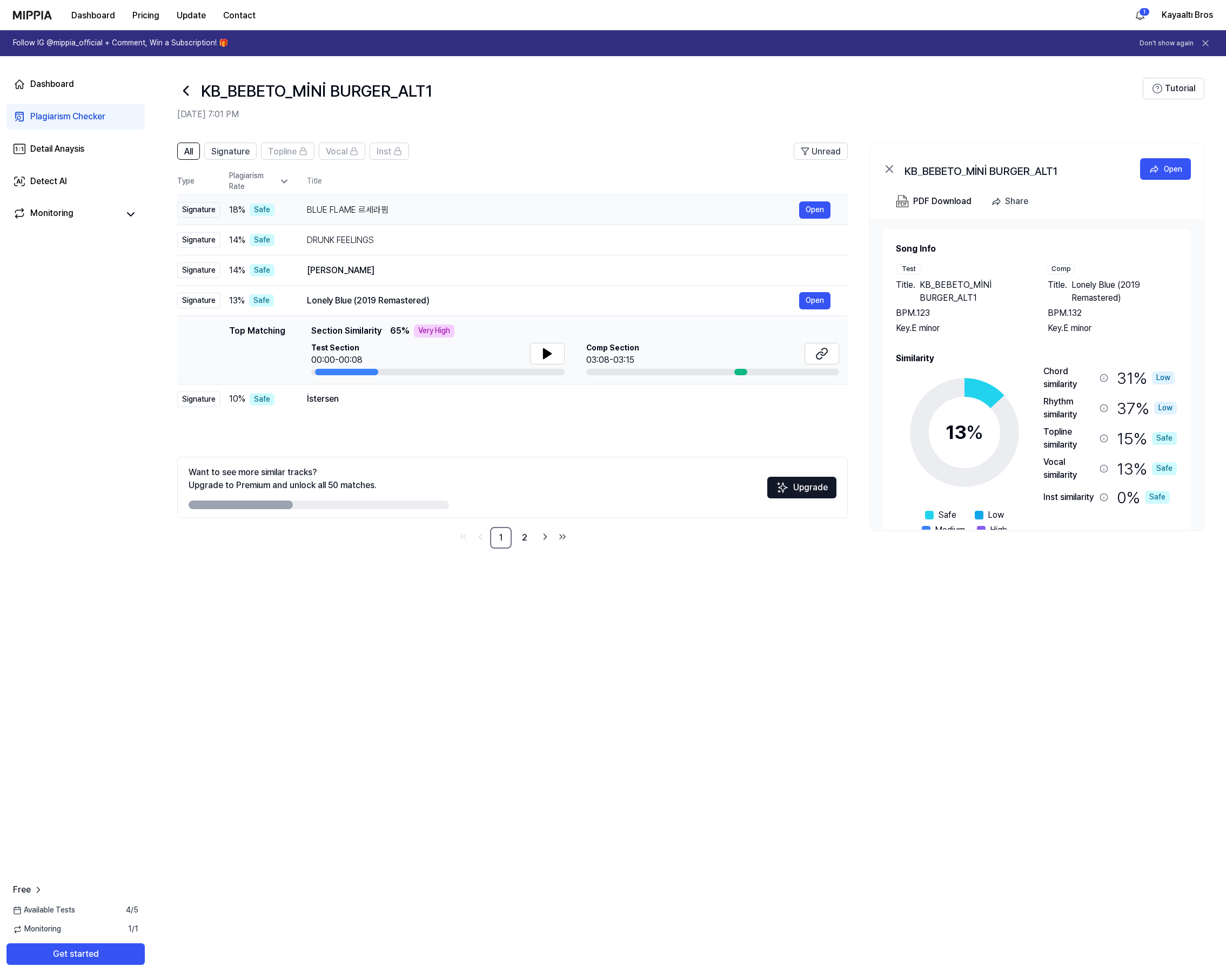
click at [444, 204] on div "BLUE FLAME 르세라핌" at bounding box center [553, 210] width 492 height 13
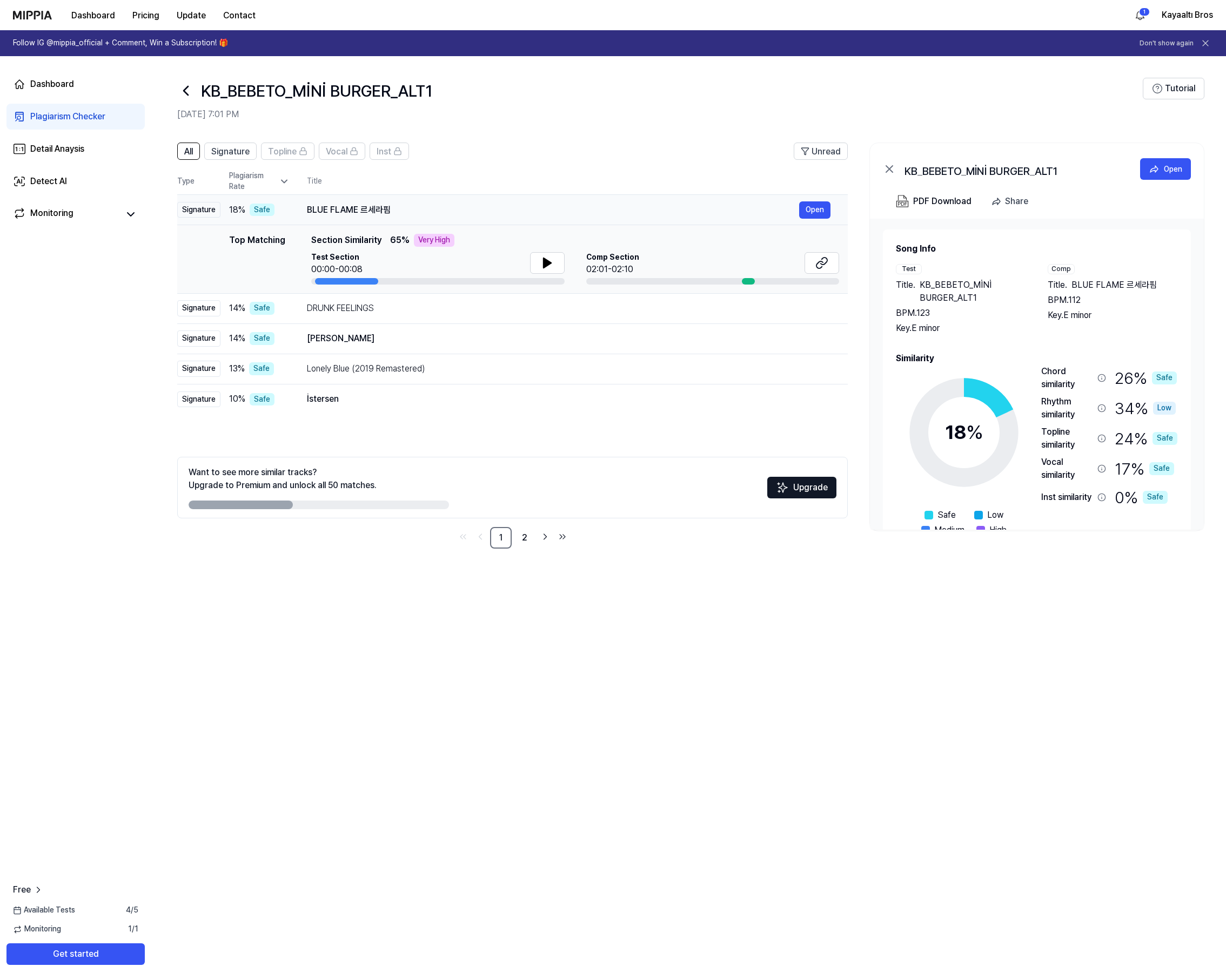
click at [440, 208] on div "BLUE FLAME 르세라핌" at bounding box center [553, 210] width 492 height 13
click at [241, 155] on span "Signature" at bounding box center [230, 152] width 38 height 13
click at [188, 150] on span "All" at bounding box center [189, 152] width 9 height 13
click at [231, 149] on span "Signature" at bounding box center [230, 152] width 38 height 13
click at [190, 151] on span "All" at bounding box center [189, 152] width 9 height 13
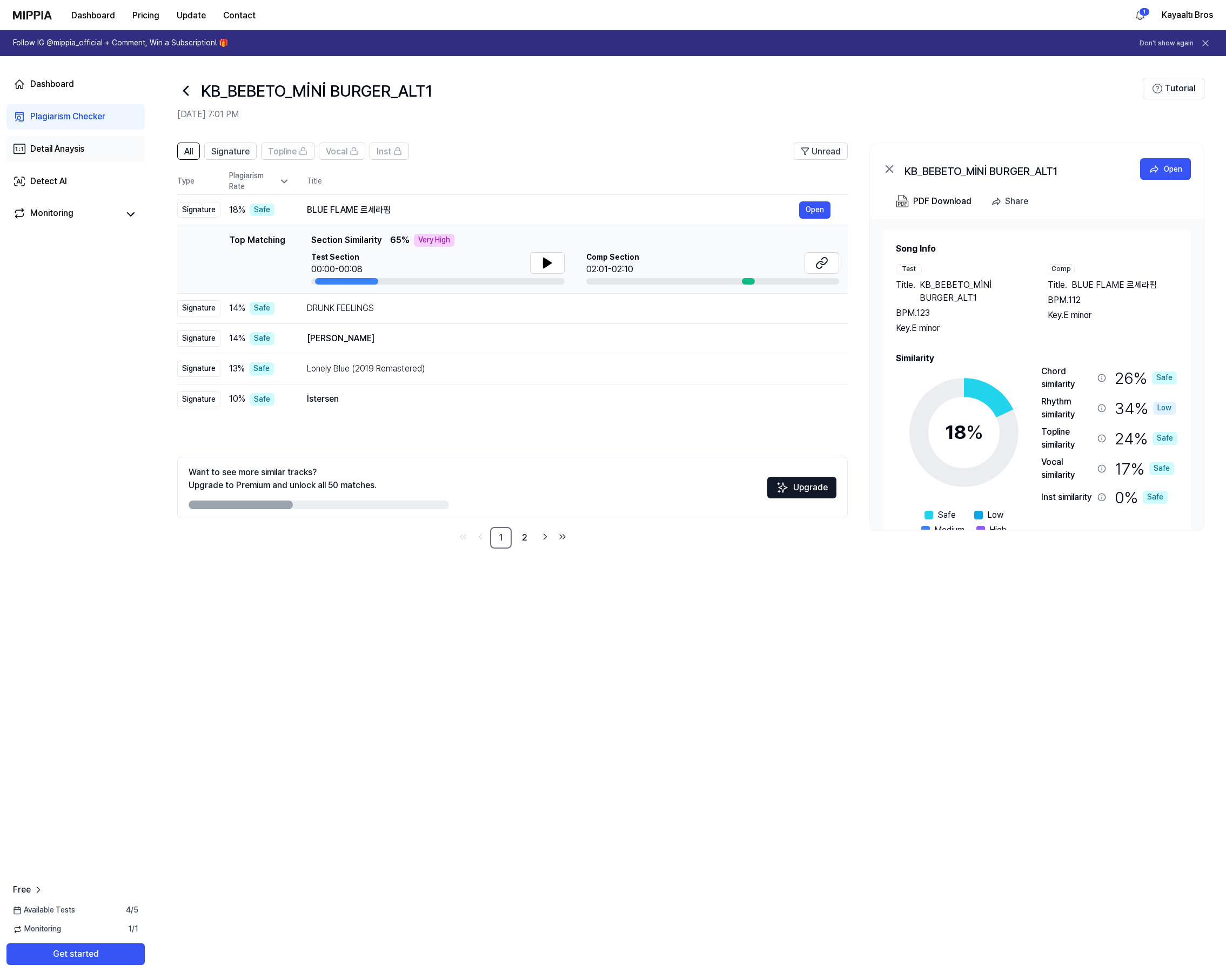
click at [82, 147] on div "Detail Anaysis" at bounding box center [57, 149] width 54 height 13
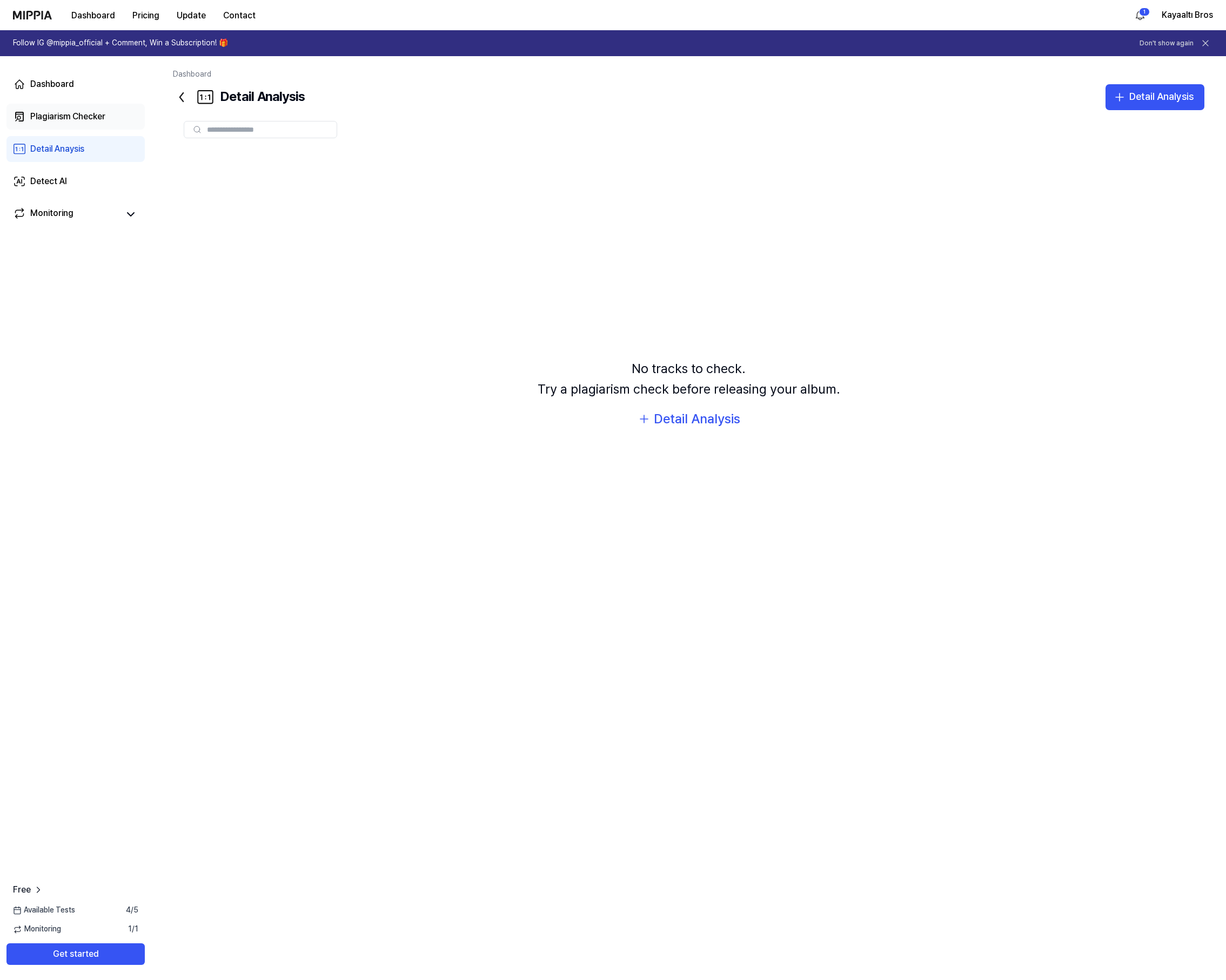
click at [76, 118] on div "Plagiarism Checker" at bounding box center [68, 117] width 75 height 13
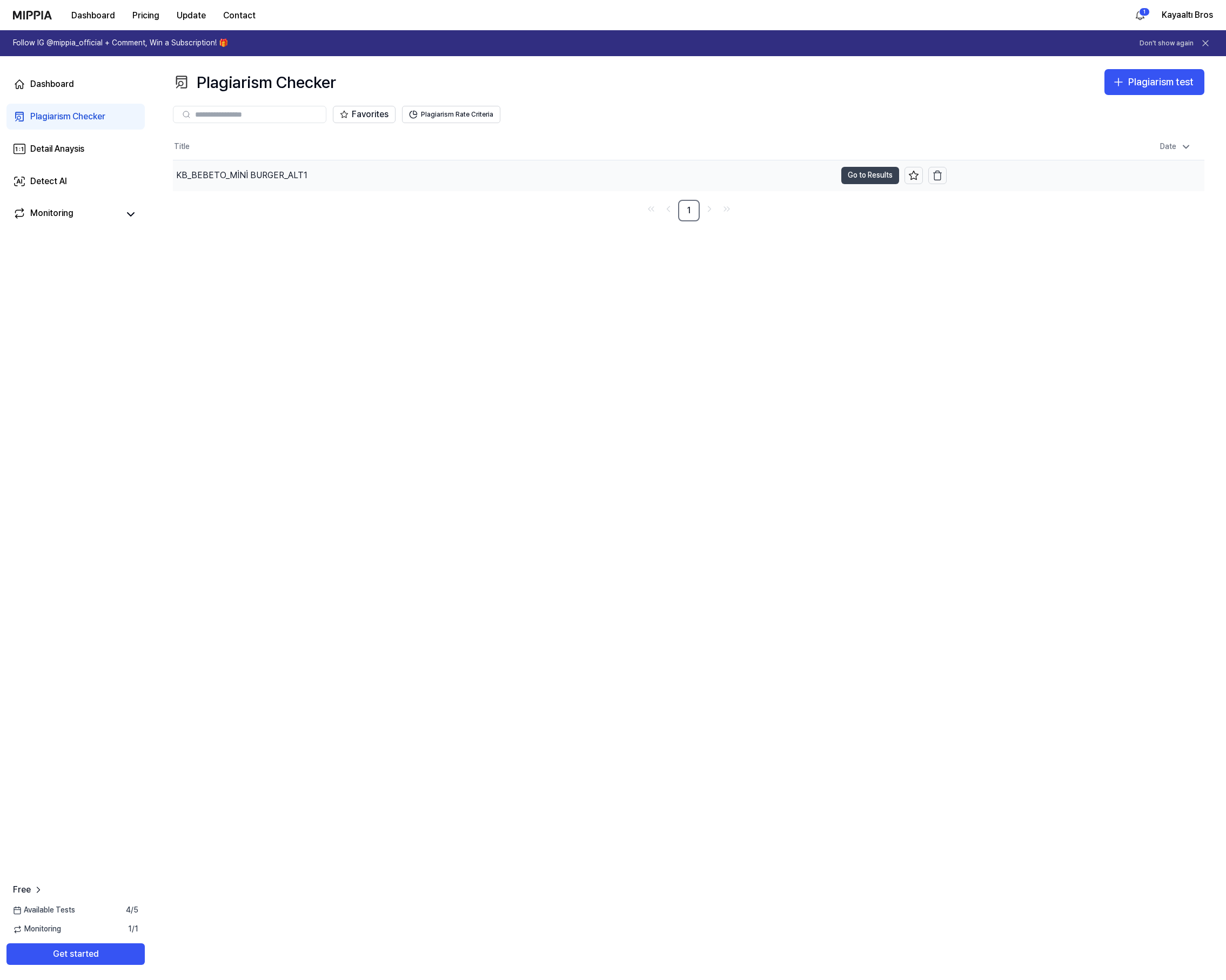
click at [879, 173] on button "Go to Results" at bounding box center [870, 175] width 58 height 17
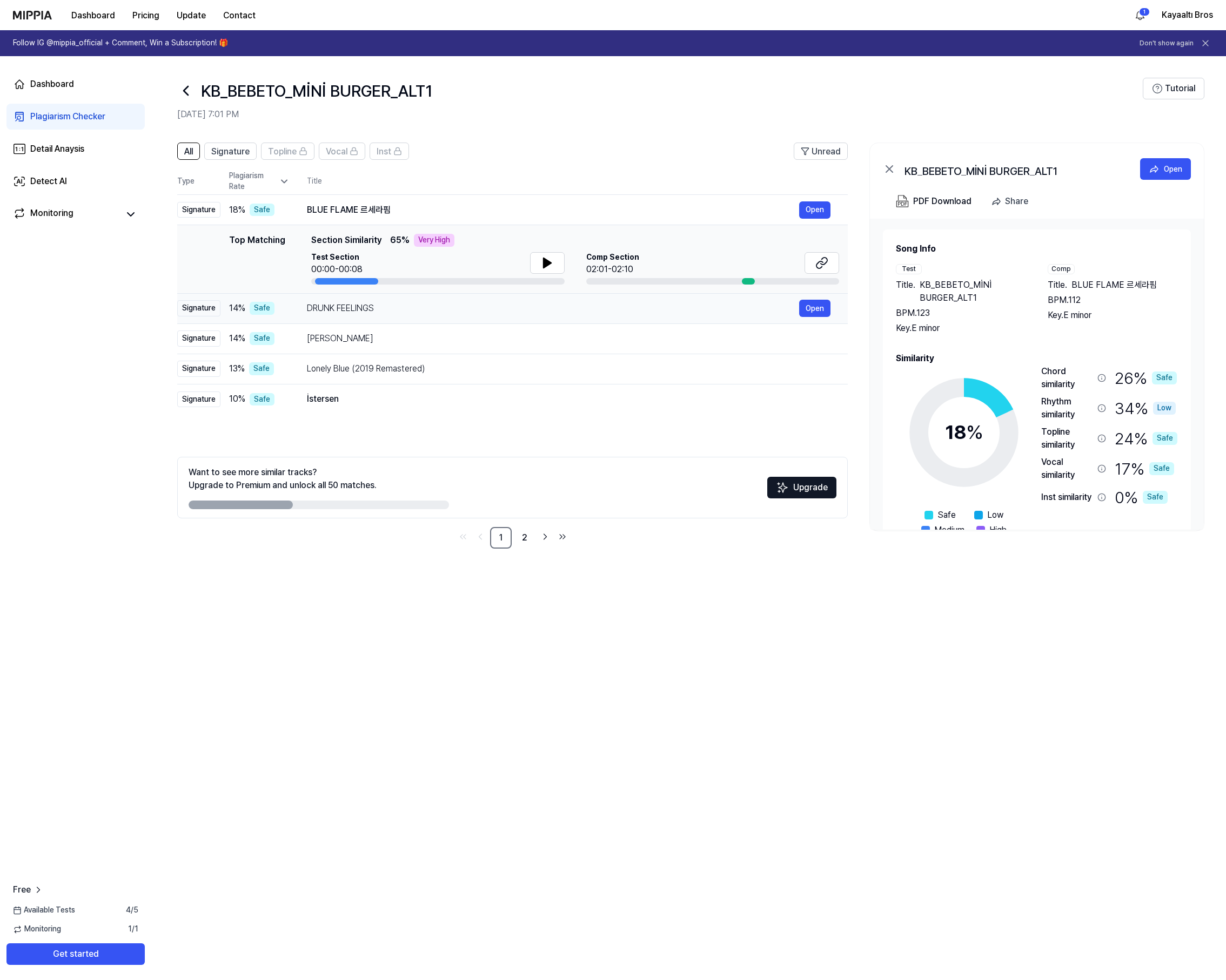
click at [198, 309] on div "Signature" at bounding box center [199, 308] width 43 height 16
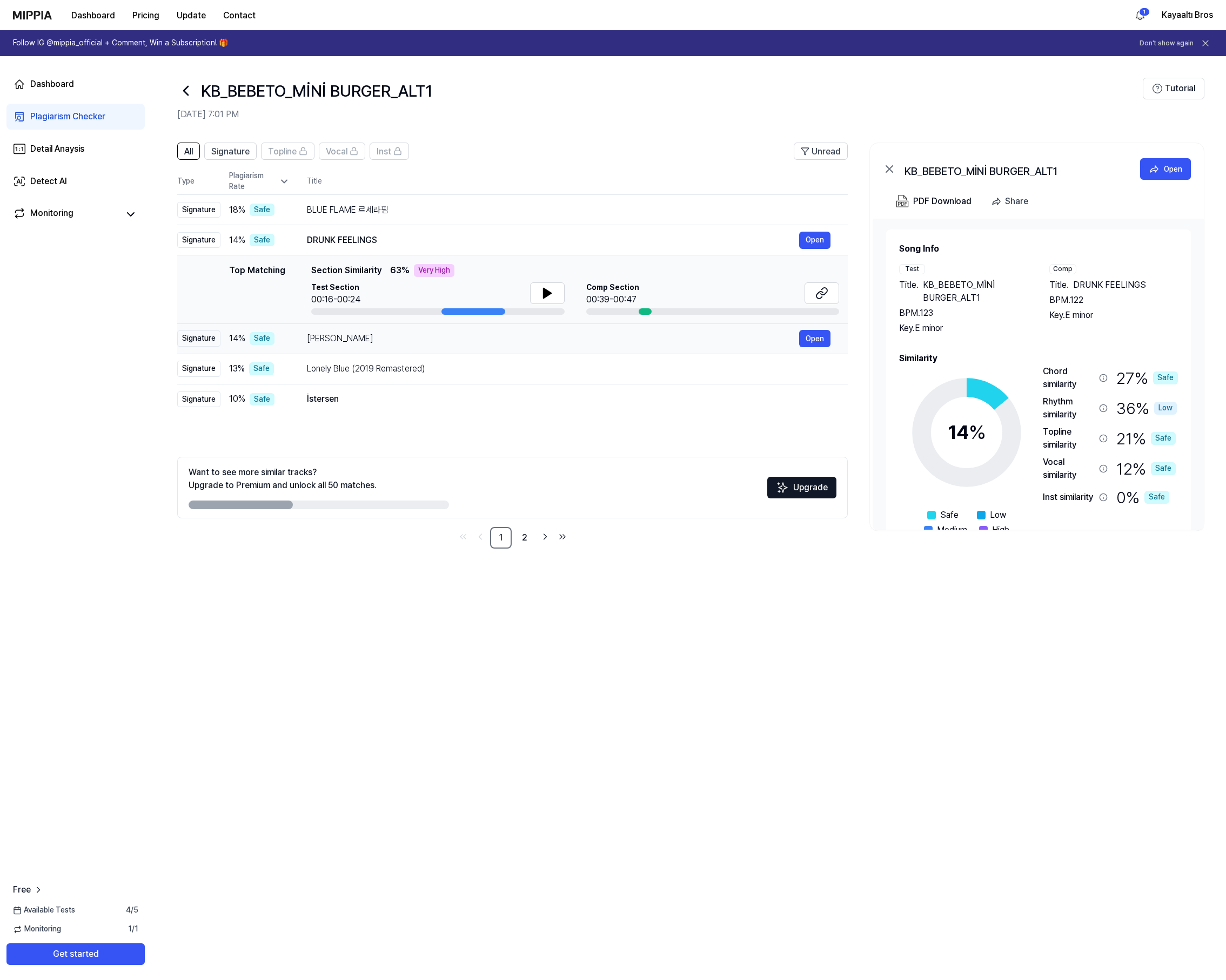
click at [200, 340] on div "Signature" at bounding box center [199, 339] width 43 height 16
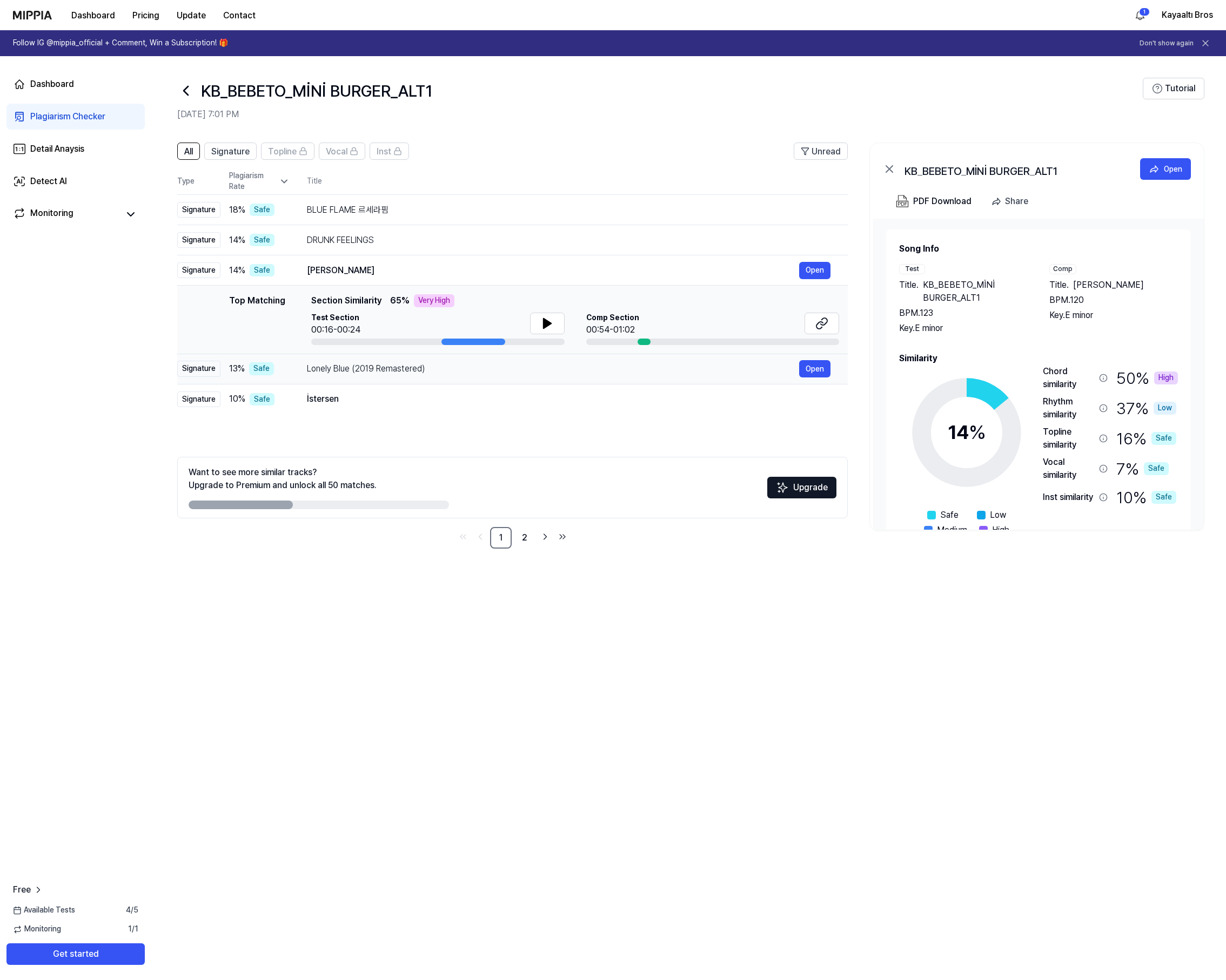
click at [204, 367] on div "Signature" at bounding box center [199, 368] width 43 height 16
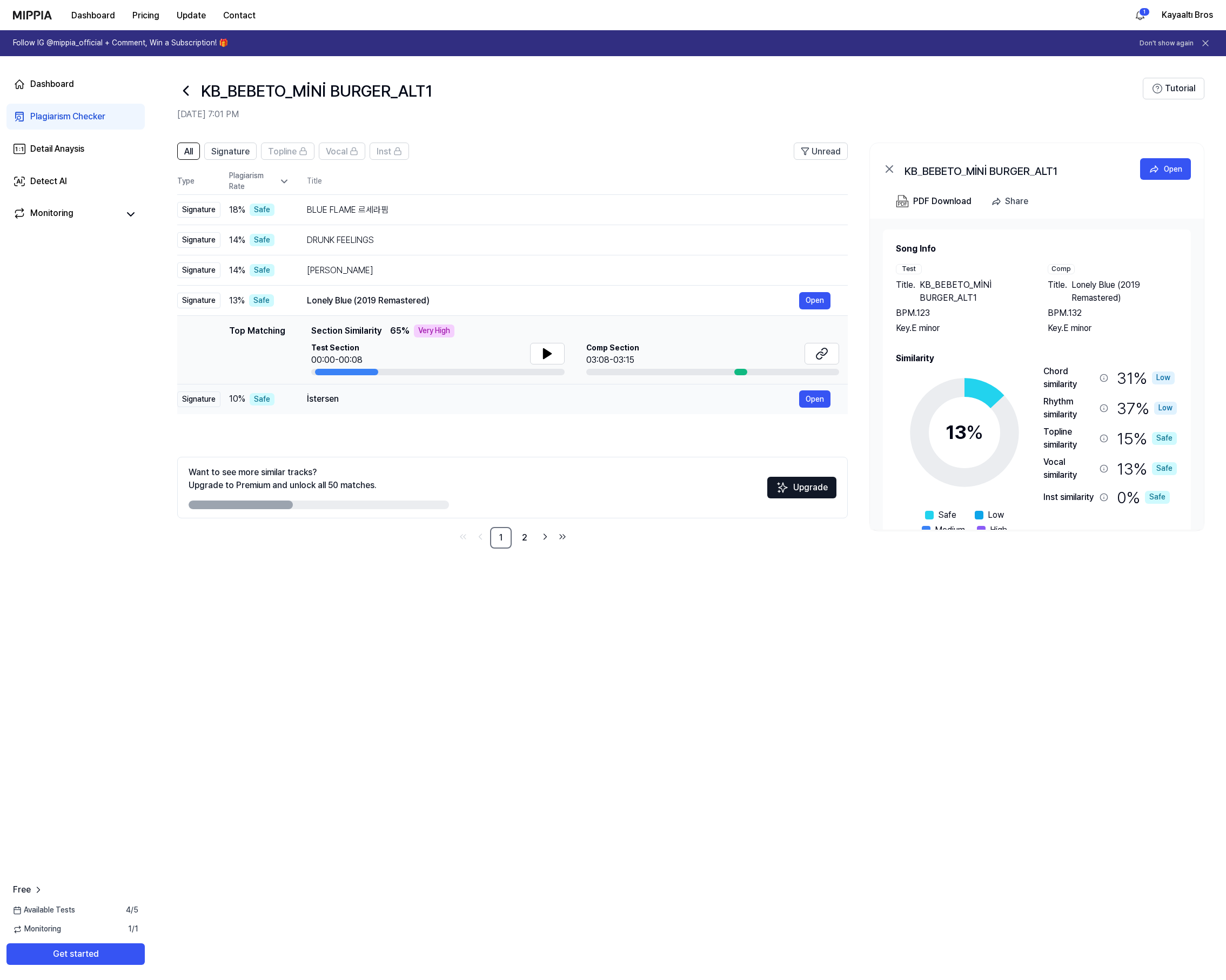
click at [203, 396] on div "Signature" at bounding box center [199, 399] width 43 height 16
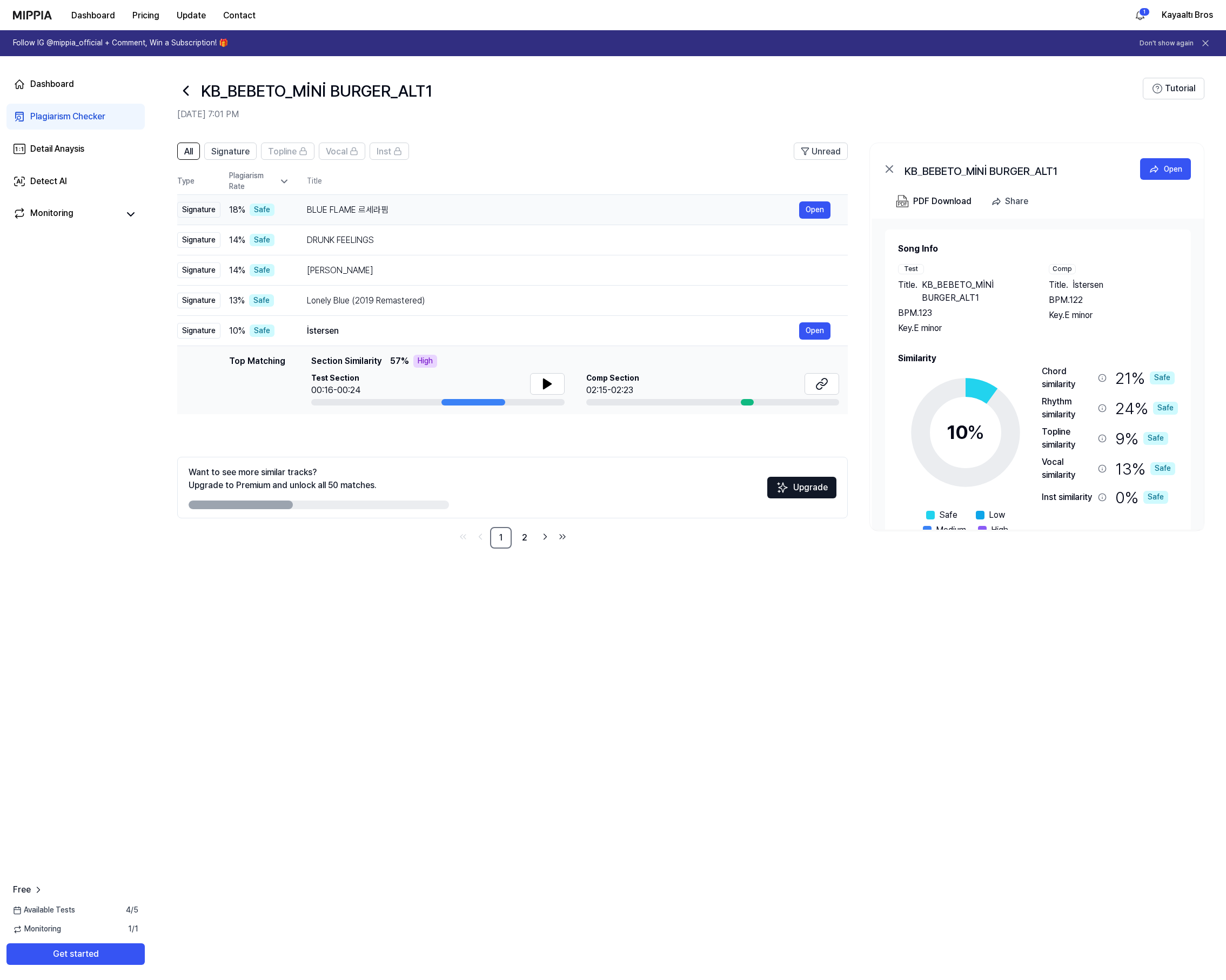
click at [202, 211] on div "Signature" at bounding box center [199, 210] width 43 height 16
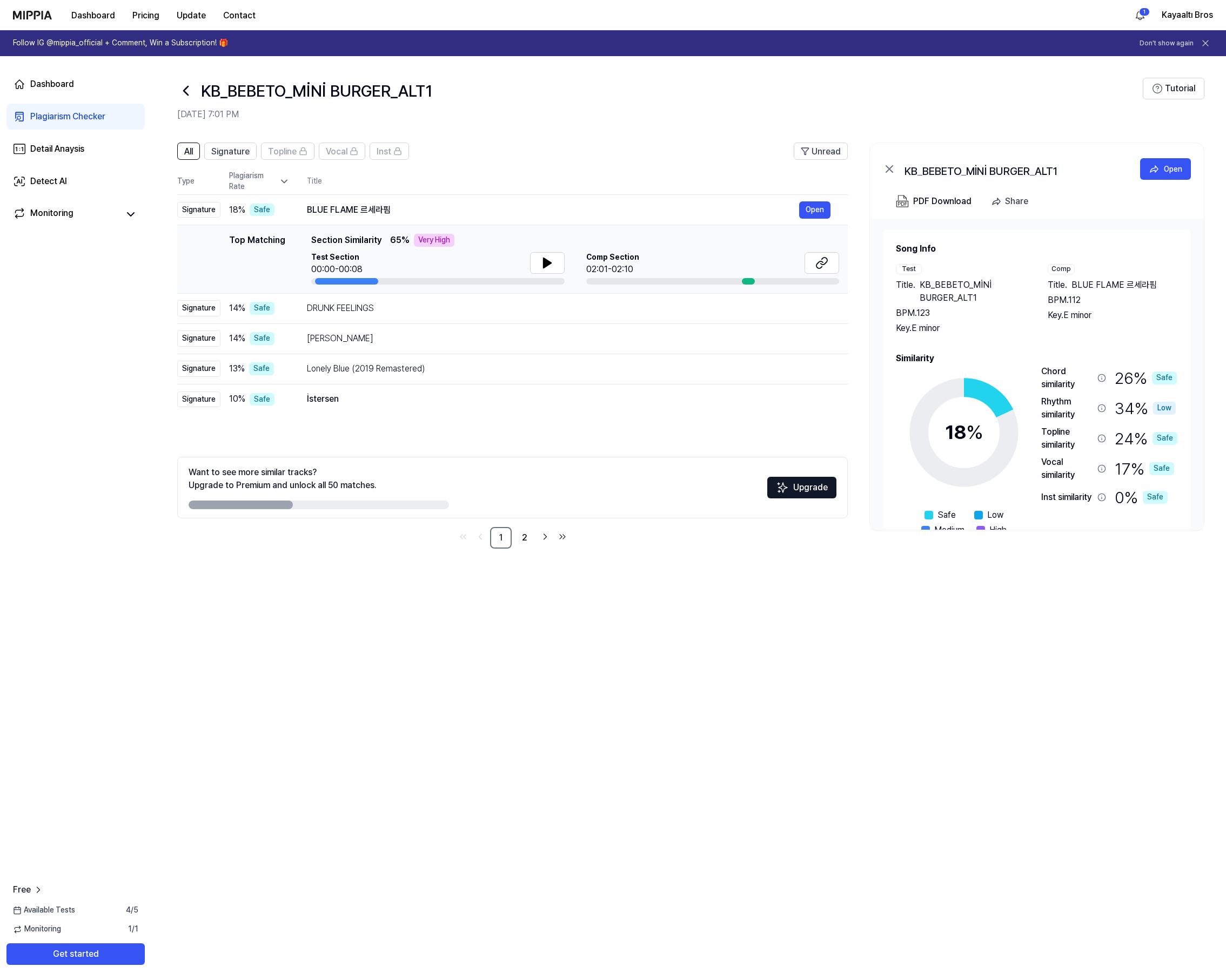
click at [1105, 701] on div "All Signature Topline Vocal Inst Unread All Signature Topline Vocal Inst Type P…" at bounding box center [688, 555] width 1074 height 849
click at [327, 399] on div "İstersen" at bounding box center [553, 399] width 492 height 13
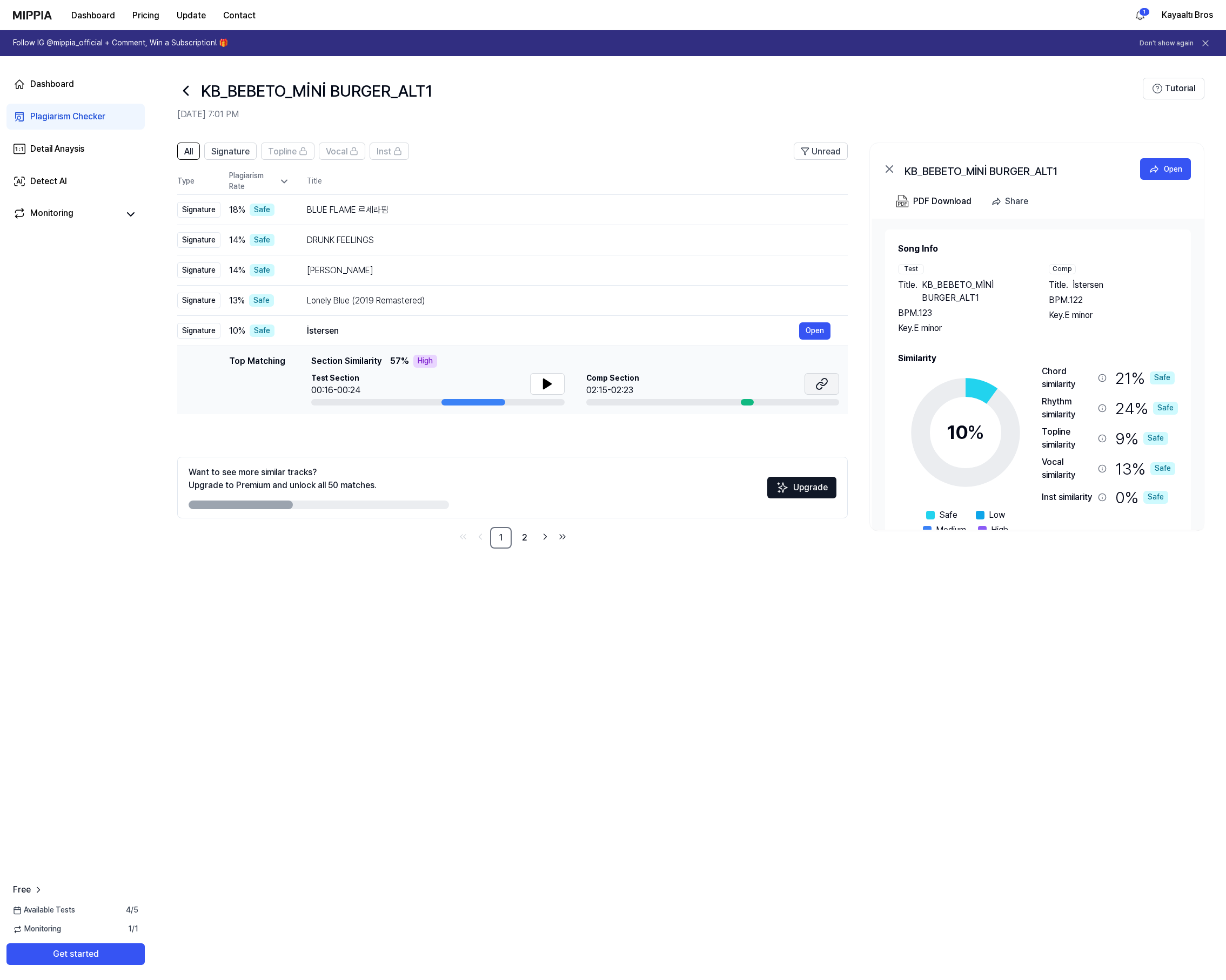
click at [816, 382] on icon at bounding box center [821, 384] width 13 height 13
click at [204, 211] on div "Signature" at bounding box center [199, 210] width 43 height 16
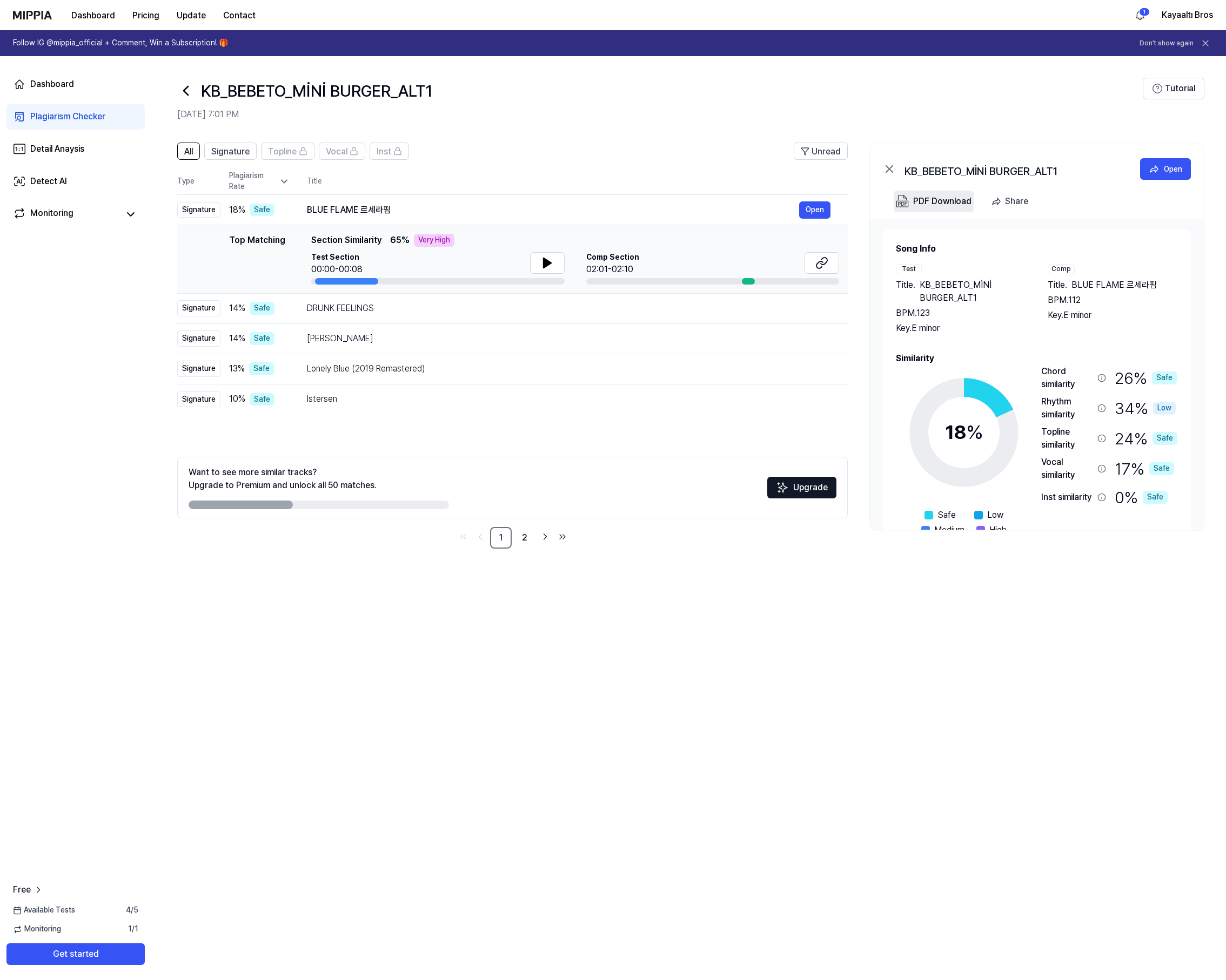
click at [944, 202] on div "PDF Download" at bounding box center [942, 201] width 59 height 14
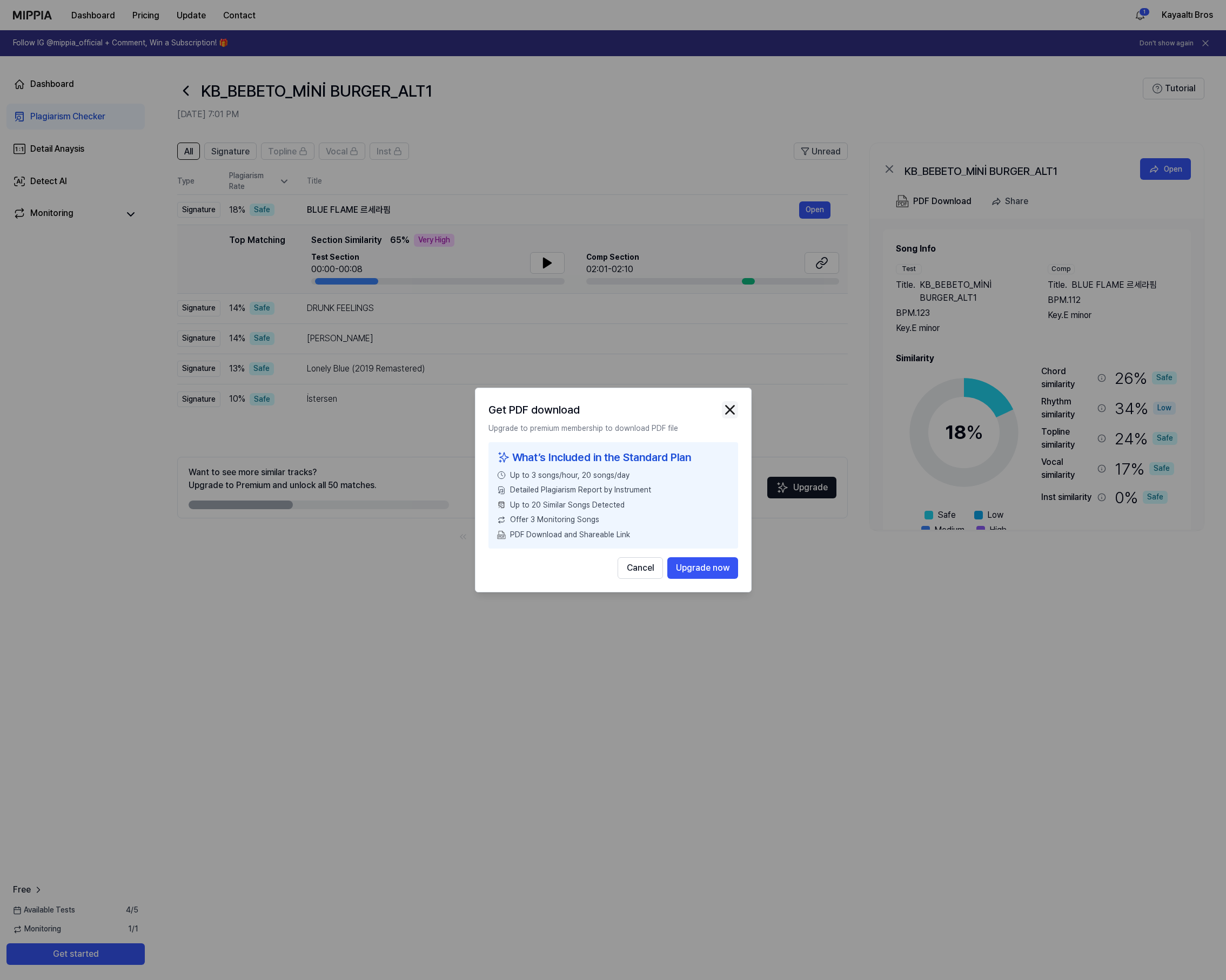
click at [733, 406] on img "button" at bounding box center [730, 409] width 16 height 16
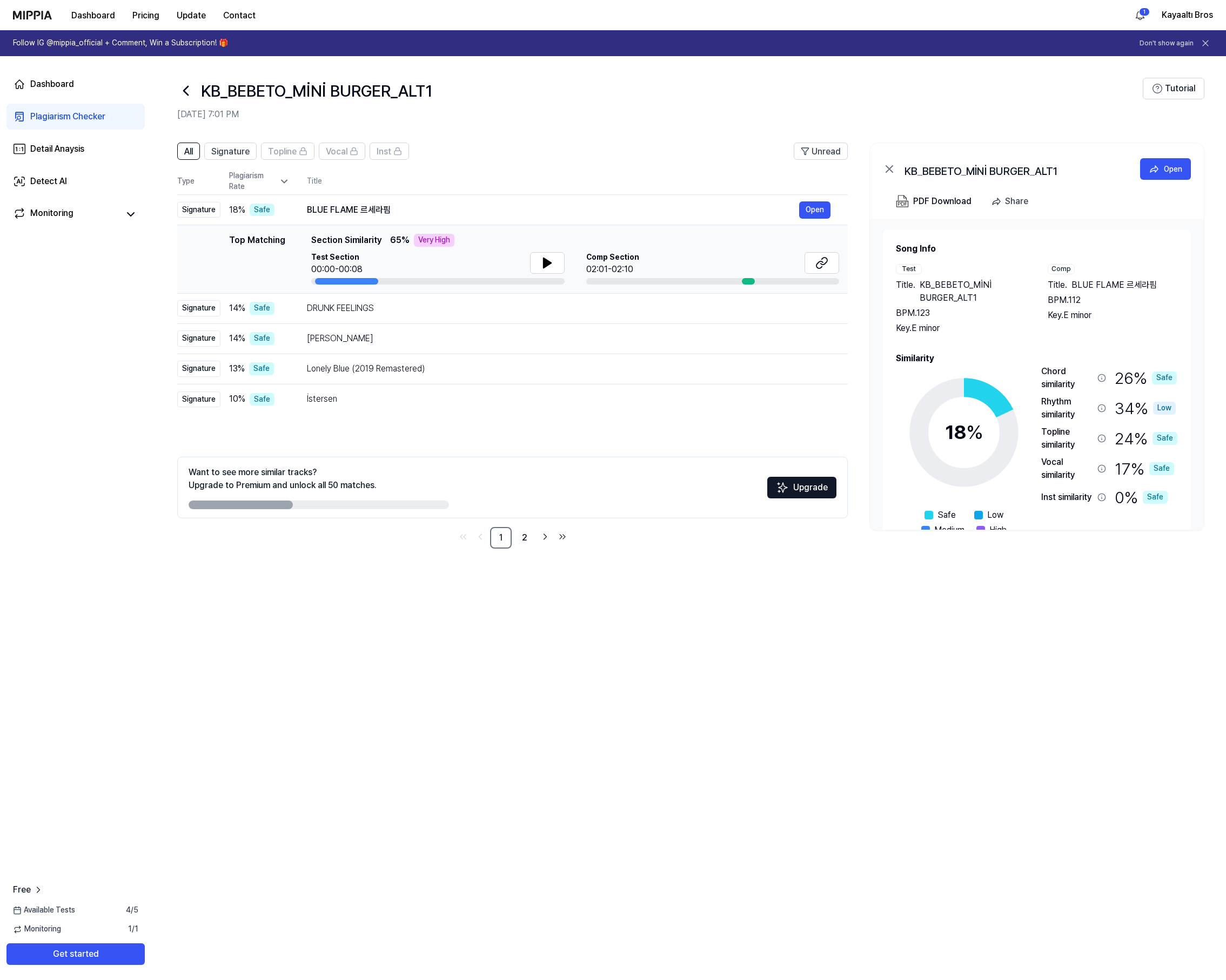
click at [527, 684] on div "All Signature Topline Vocal Inst Unread All Signature Topline Vocal Inst Type P…" at bounding box center [688, 555] width 1074 height 849
click at [72, 211] on div "Monitoring" at bounding box center [52, 214] width 43 height 15
click at [129, 213] on icon at bounding box center [131, 214] width 13 height 13
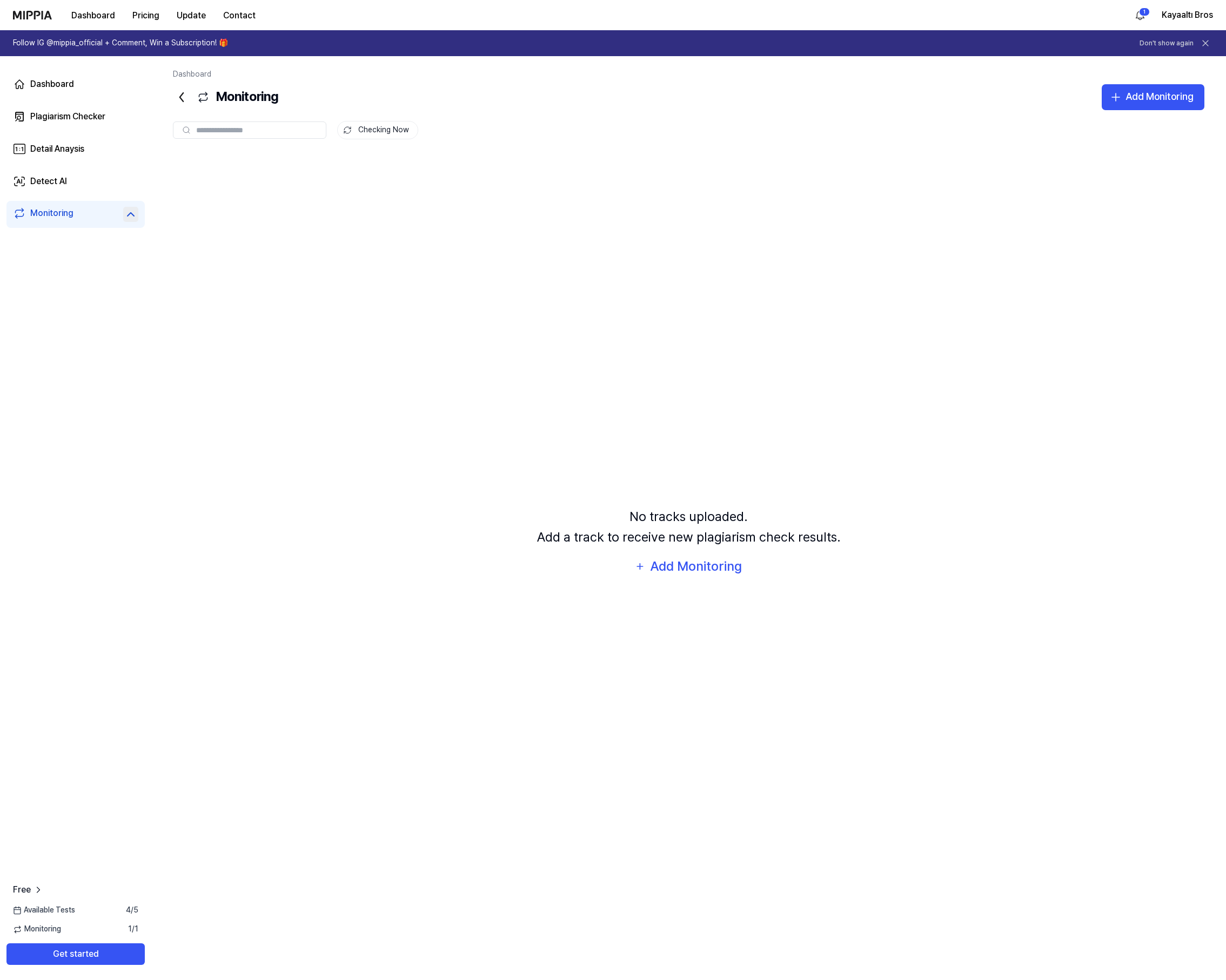
click at [129, 213] on icon at bounding box center [130, 214] width 7 height 3
click at [66, 87] on div "Dashboard" at bounding box center [52, 84] width 44 height 13
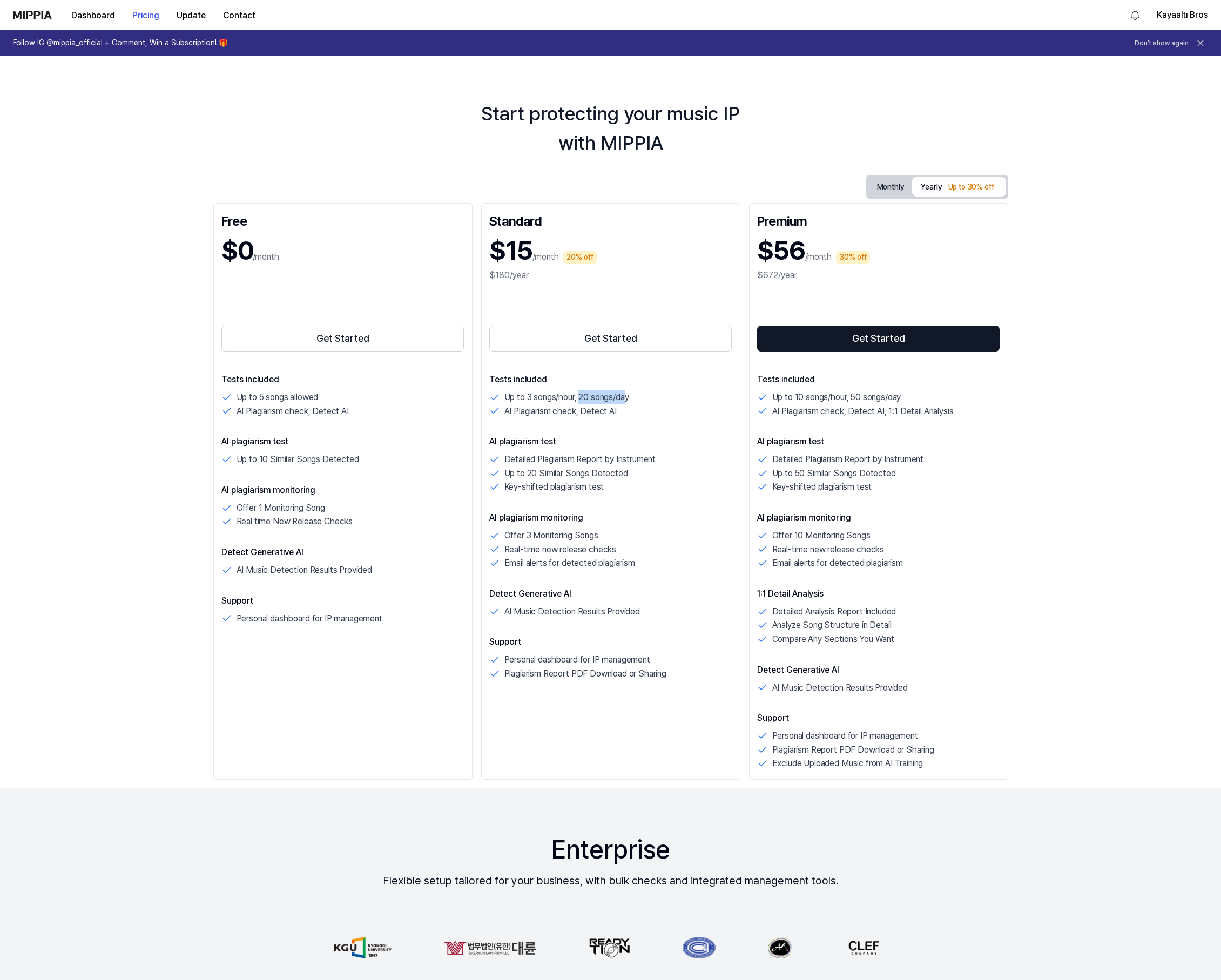
drag, startPoint x: 586, startPoint y: 399, endPoint x: 632, endPoint y: 398, distance: 46.0
click at [629, 398] on p "Up to 3 songs/hour, 20 songs/day" at bounding box center [566, 397] width 125 height 14
click at [653, 397] on div "Up to 3 songs/hour, 20 songs/day" at bounding box center [610, 397] width 243 height 14
drag, startPoint x: 534, startPoint y: 256, endPoint x: 491, endPoint y: 253, distance: 43.1
click at [491, 253] on div "$15 /month 20% off" at bounding box center [610, 251] width 243 height 36
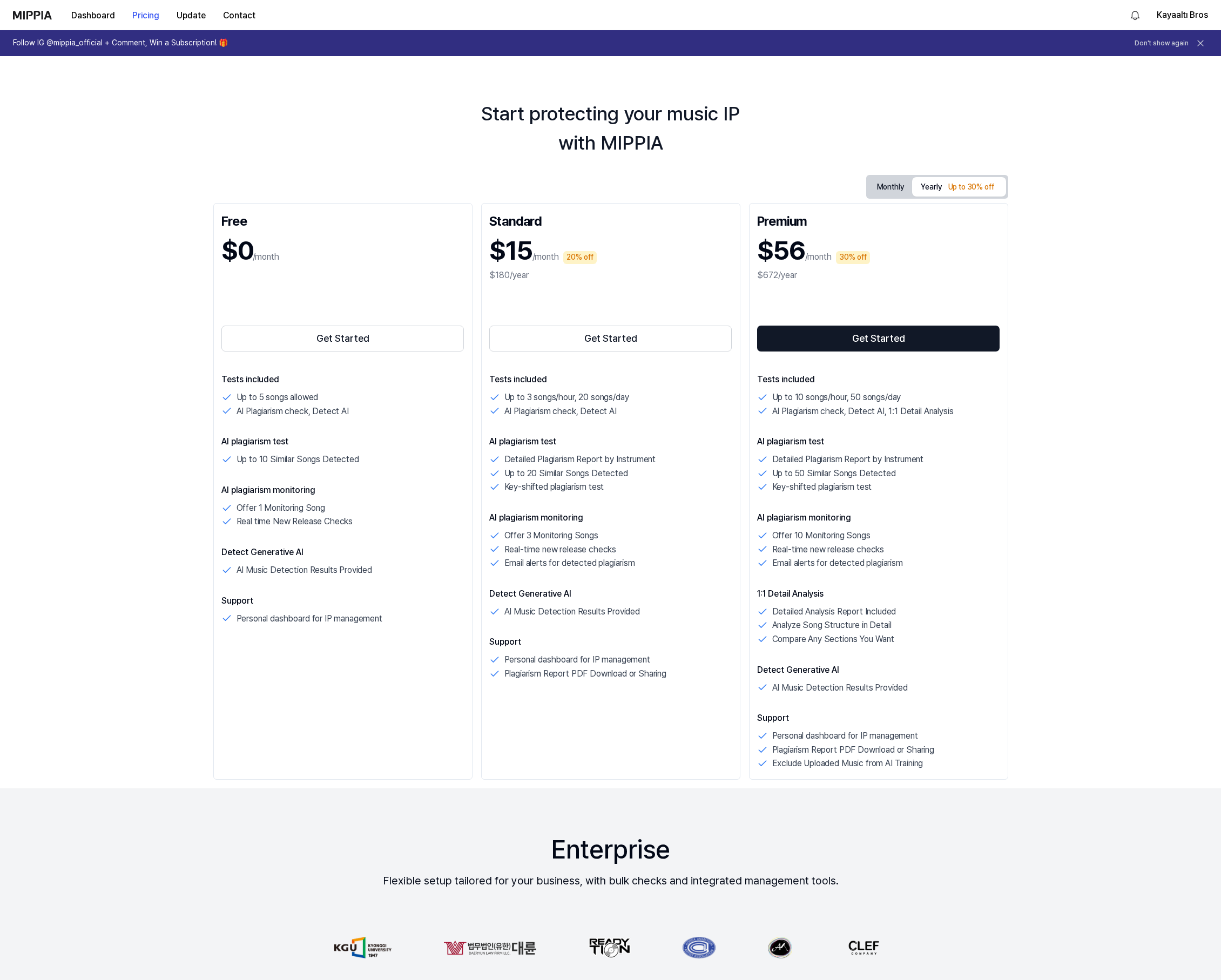
click at [547, 246] on div "$15 /month 20% off" at bounding box center [610, 251] width 243 height 36
drag, startPoint x: 504, startPoint y: 611, endPoint x: 671, endPoint y: 615, distance: 167.0
click at [671, 615] on div "AI Music Detection Results Provided" at bounding box center [610, 611] width 243 height 14
click at [629, 611] on p "AI Music Detection Results Provided" at bounding box center [572, 611] width 136 height 14
drag, startPoint x: 659, startPoint y: 613, endPoint x: 497, endPoint y: 612, distance: 162.0
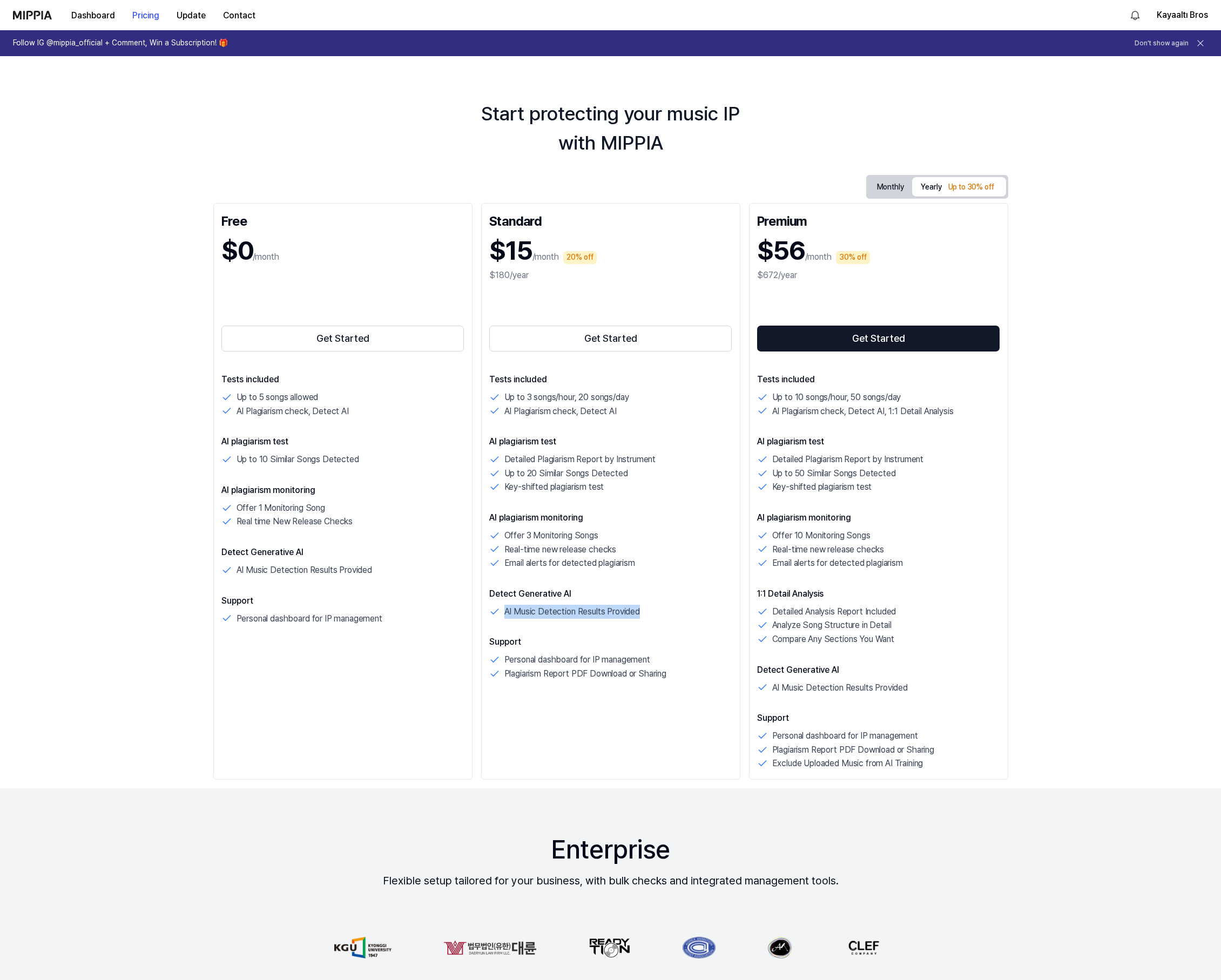
click at [497, 612] on div "AI Music Detection Results Provided" at bounding box center [610, 611] width 243 height 14
click at [517, 607] on p "AI Music Detection Results Provided" at bounding box center [572, 611] width 136 height 14
